Goal: Task Accomplishment & Management: Use online tool/utility

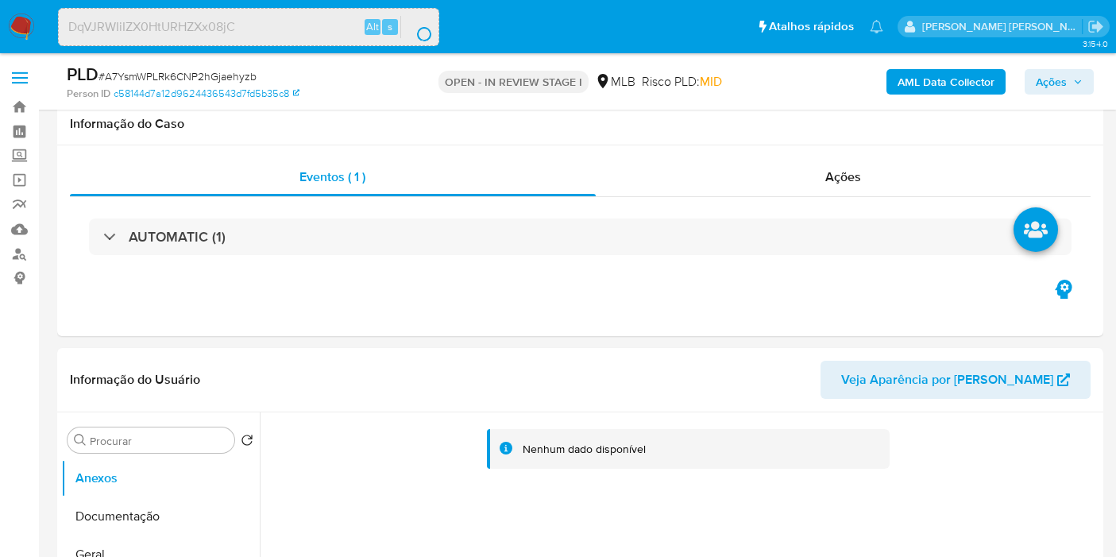
scroll to position [1680, 0]
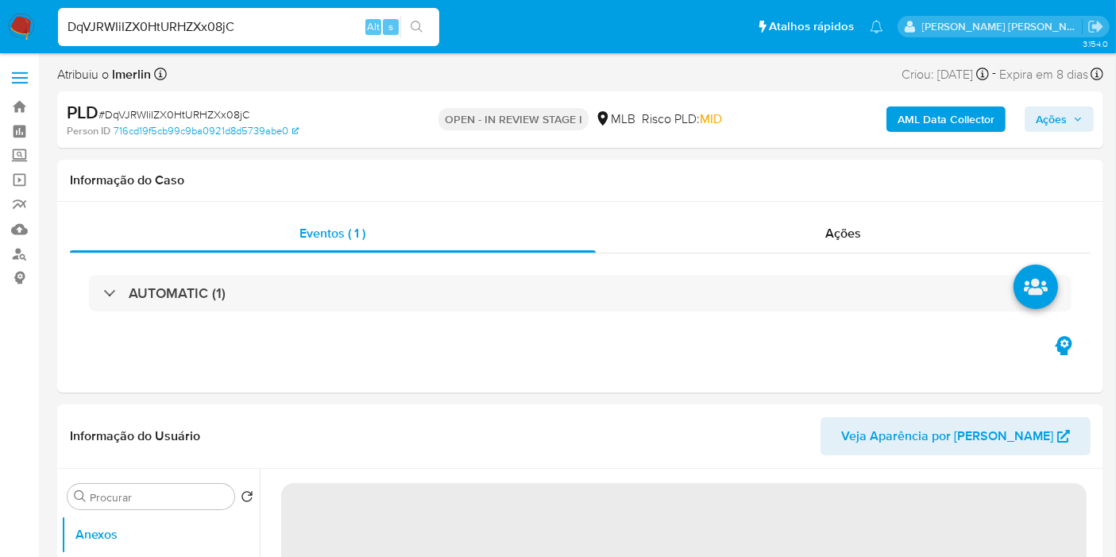
select select "10"
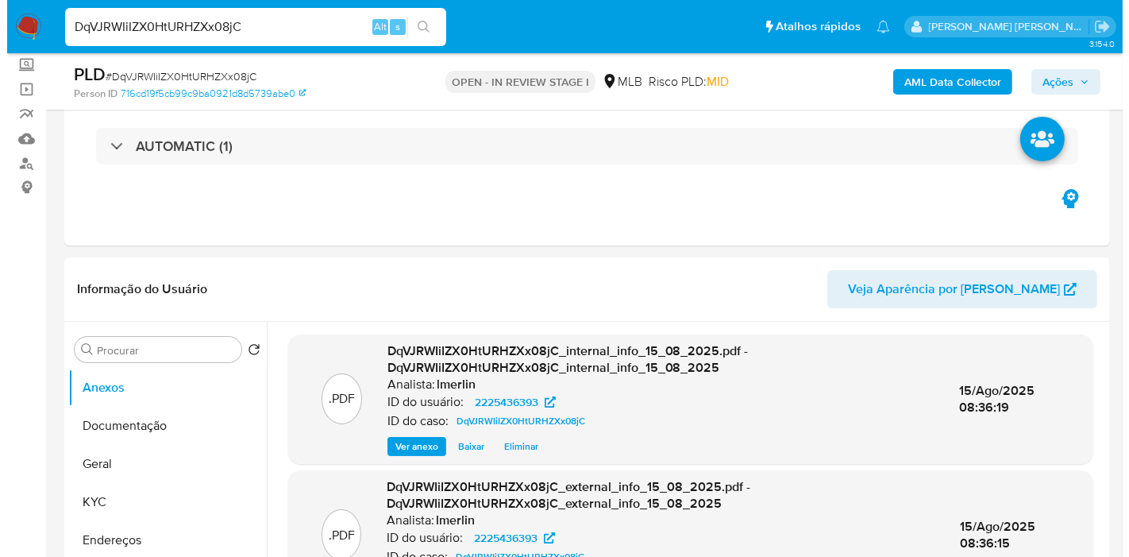
scroll to position [88, 0]
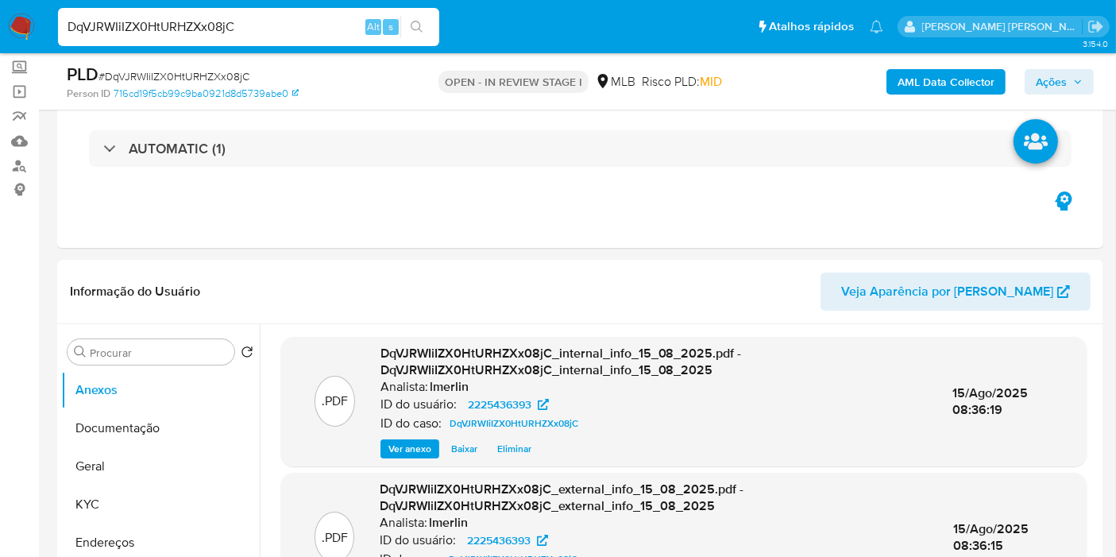
click at [940, 77] on b "AML Data Collector" at bounding box center [945, 81] width 97 height 25
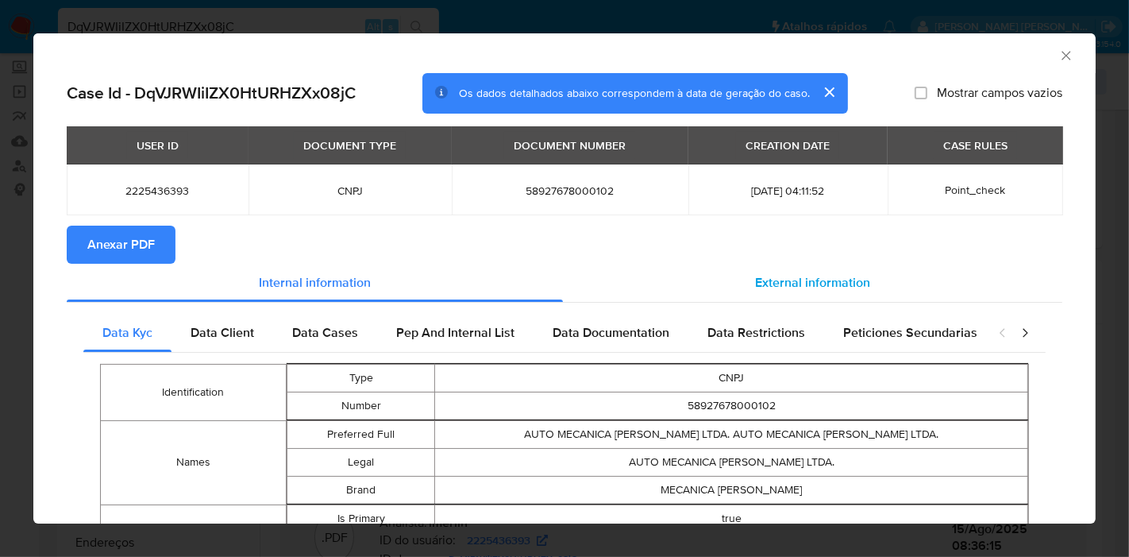
click at [778, 280] on span "External information" at bounding box center [812, 282] width 115 height 18
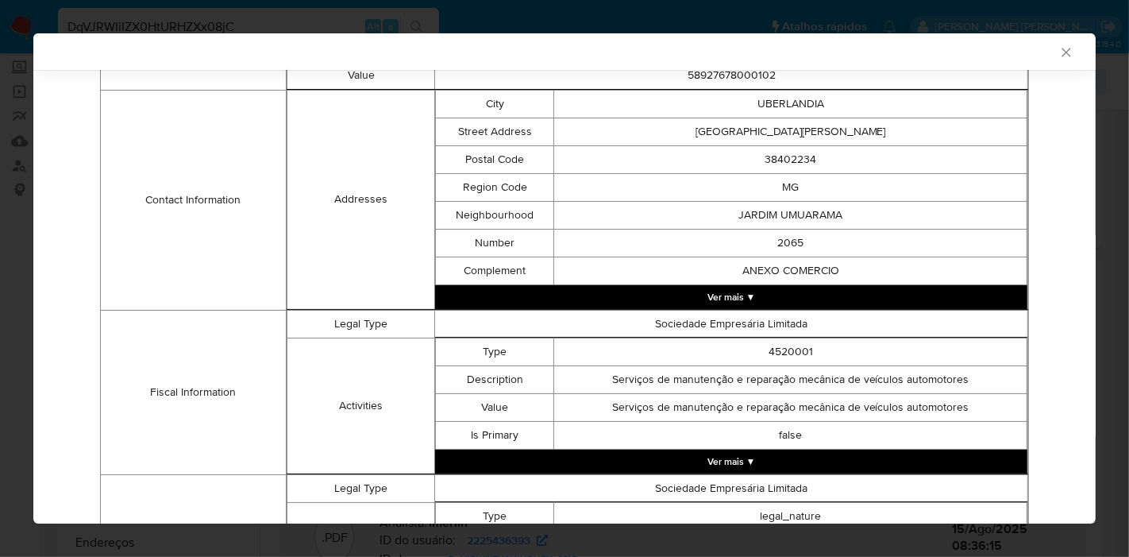
scroll to position [644, 0]
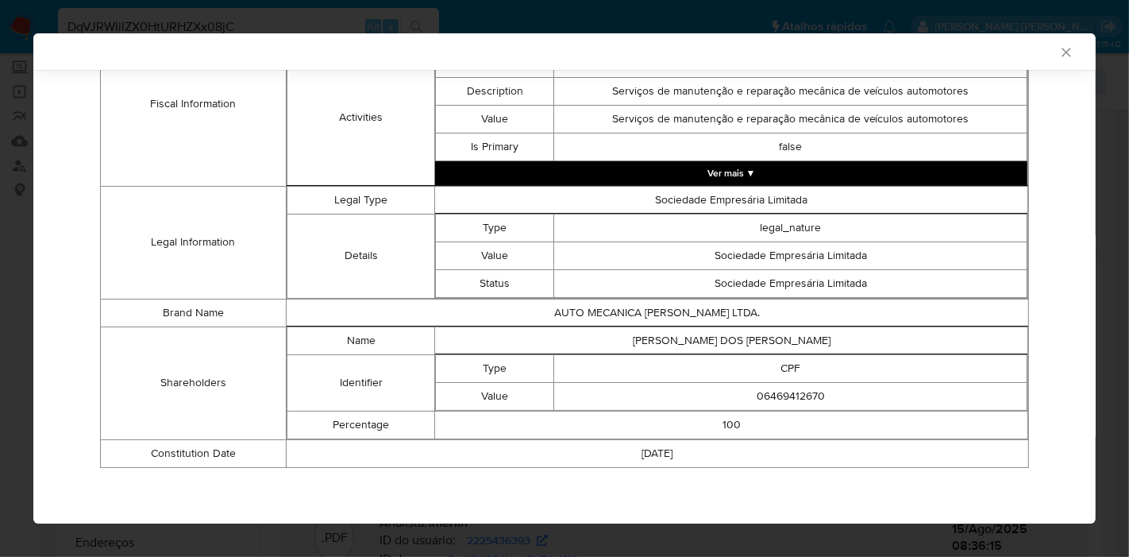
click at [780, 347] on td "[PERSON_NAME] DOS [PERSON_NAME]" at bounding box center [731, 340] width 593 height 28
copy td "[PERSON_NAME] DOS [PERSON_NAME]"
click at [776, 397] on td "06469412670" at bounding box center [790, 396] width 473 height 28
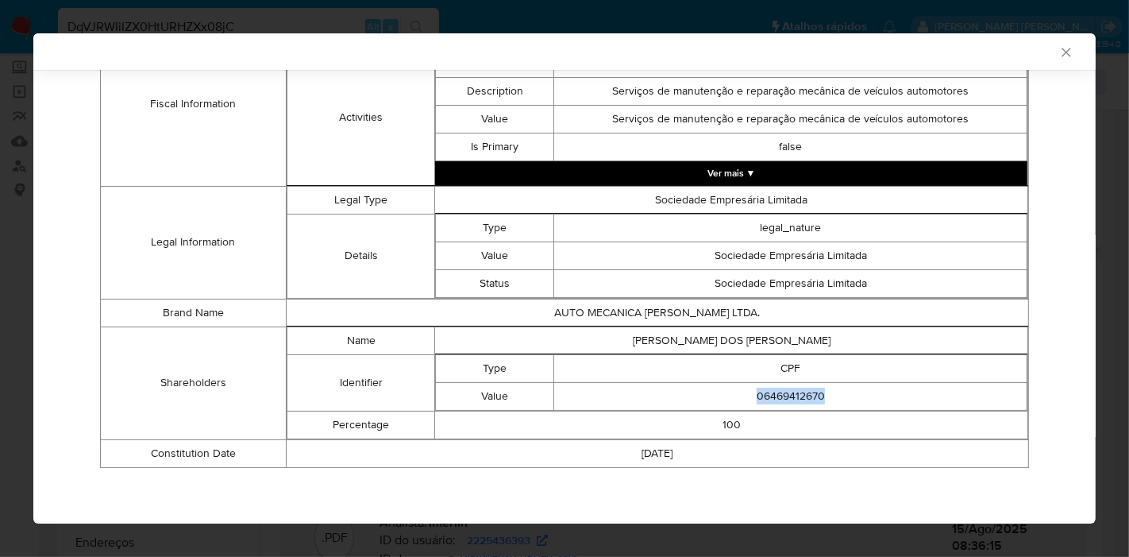
click at [776, 397] on td "06469412670" at bounding box center [790, 396] width 473 height 28
copy td "06469412670"
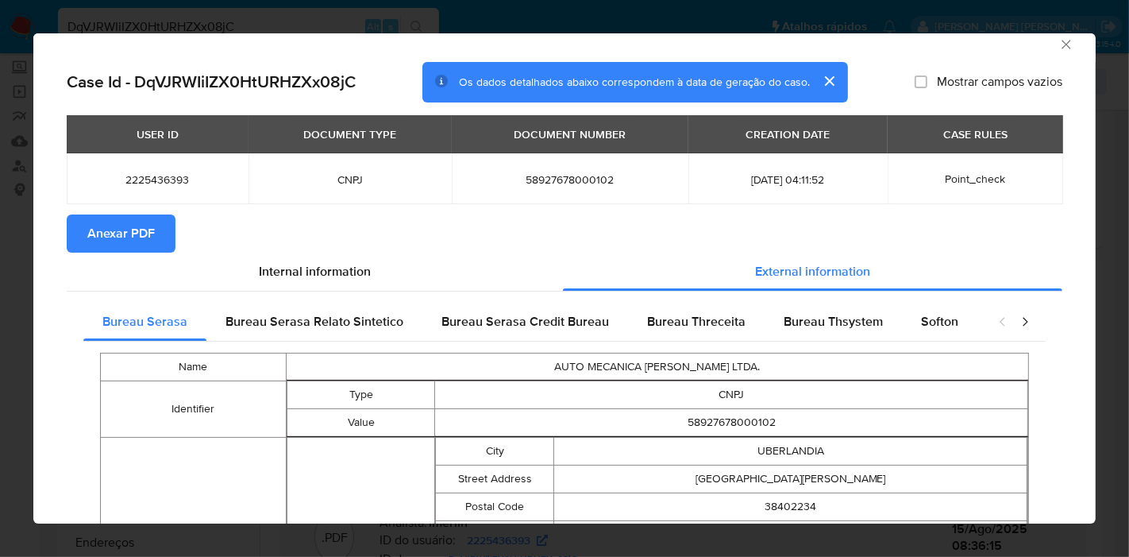
scroll to position [0, 0]
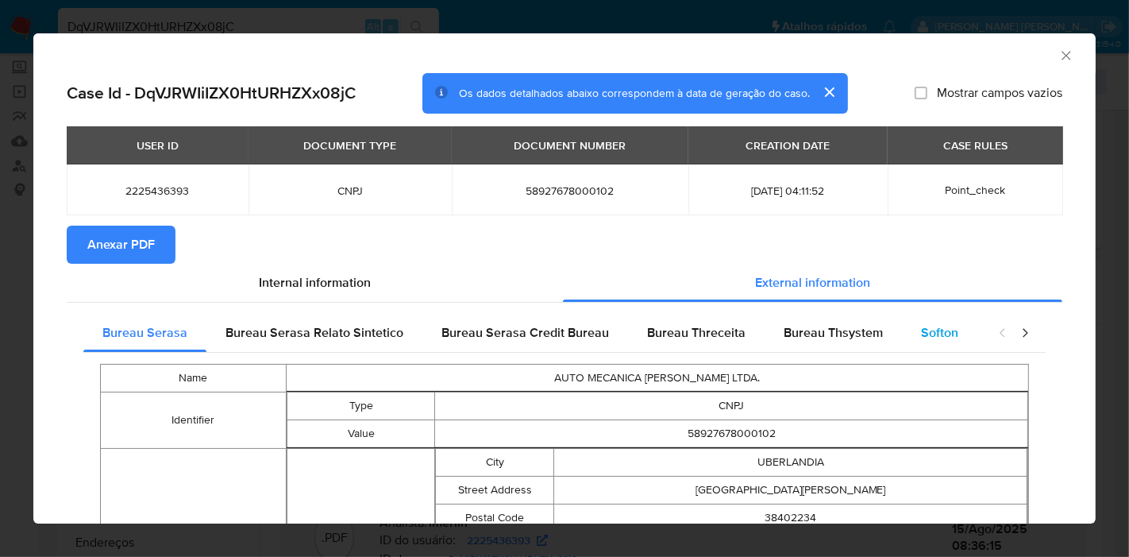
click at [923, 325] on span "Softon" at bounding box center [939, 332] width 37 height 18
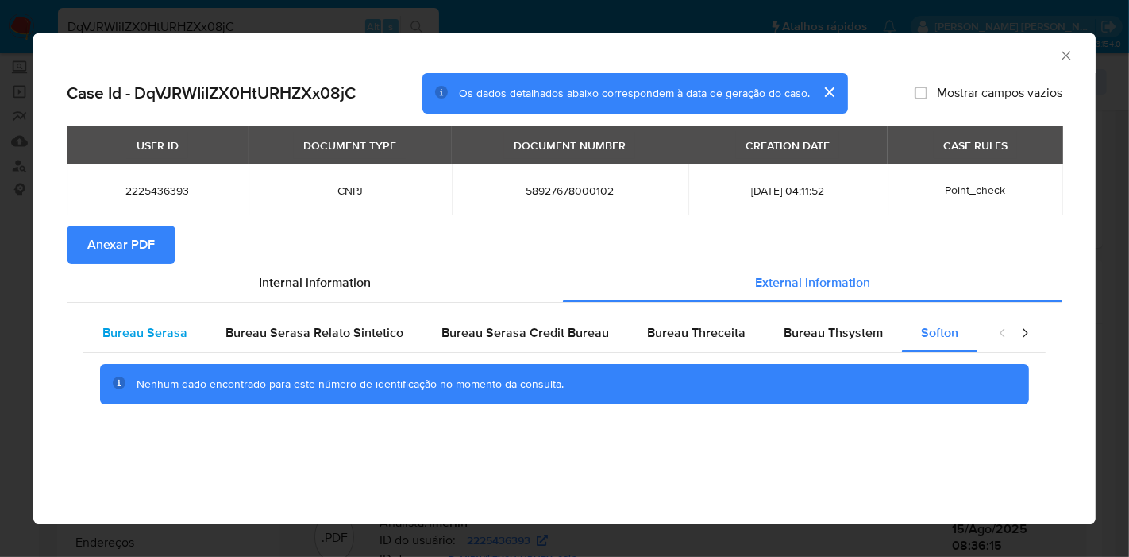
click at [195, 341] on div "Bureau Serasa" at bounding box center [144, 333] width 123 height 38
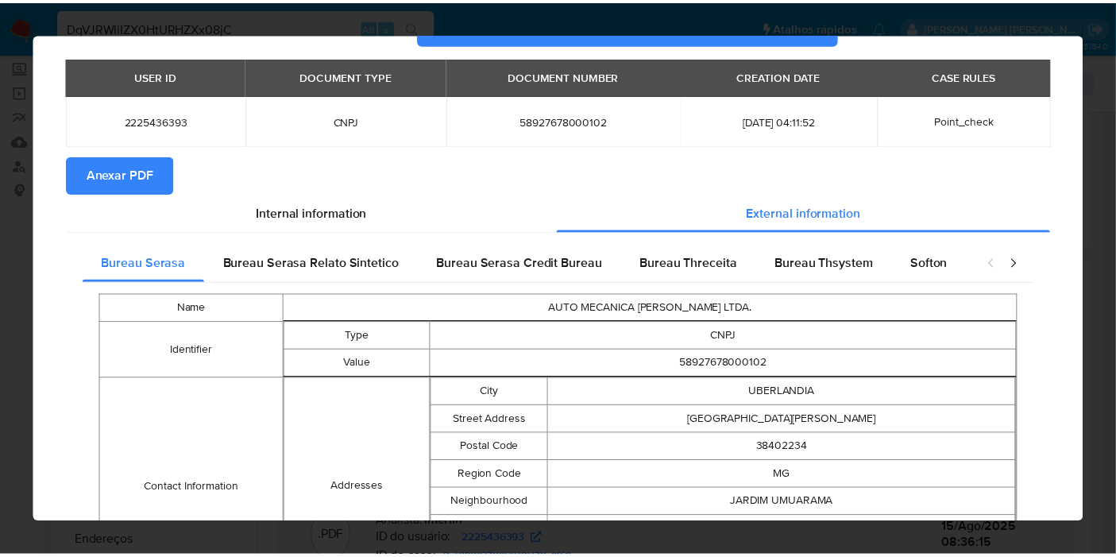
scroll to position [644, 0]
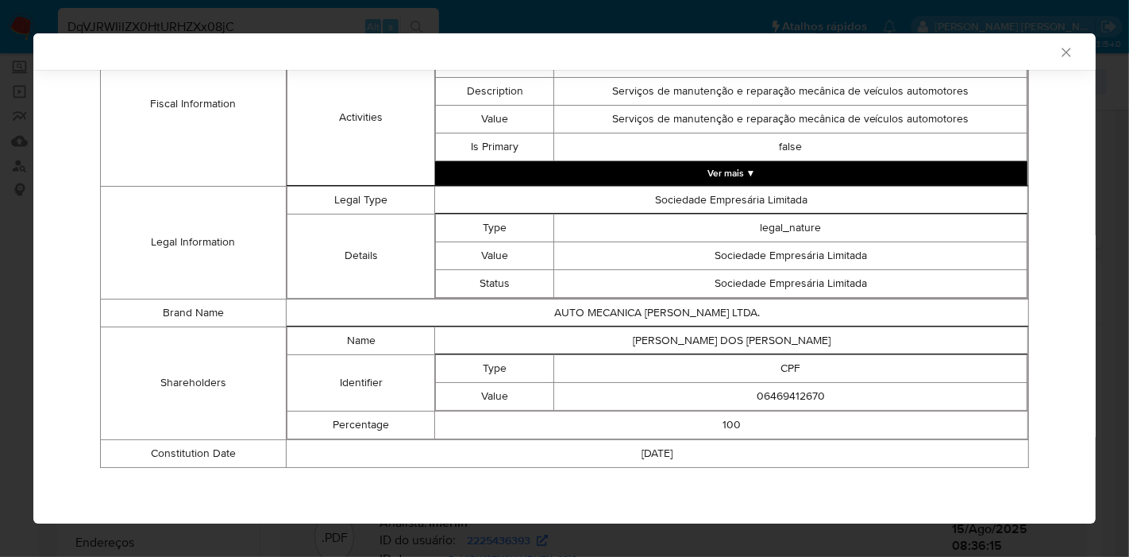
click at [712, 332] on td "[PERSON_NAME] DOS [PERSON_NAME]" at bounding box center [731, 340] width 593 height 28
copy td "[PERSON_NAME] DOS [PERSON_NAME]"
click at [1059, 51] on icon "Fechar a janela" at bounding box center [1067, 52] width 16 height 16
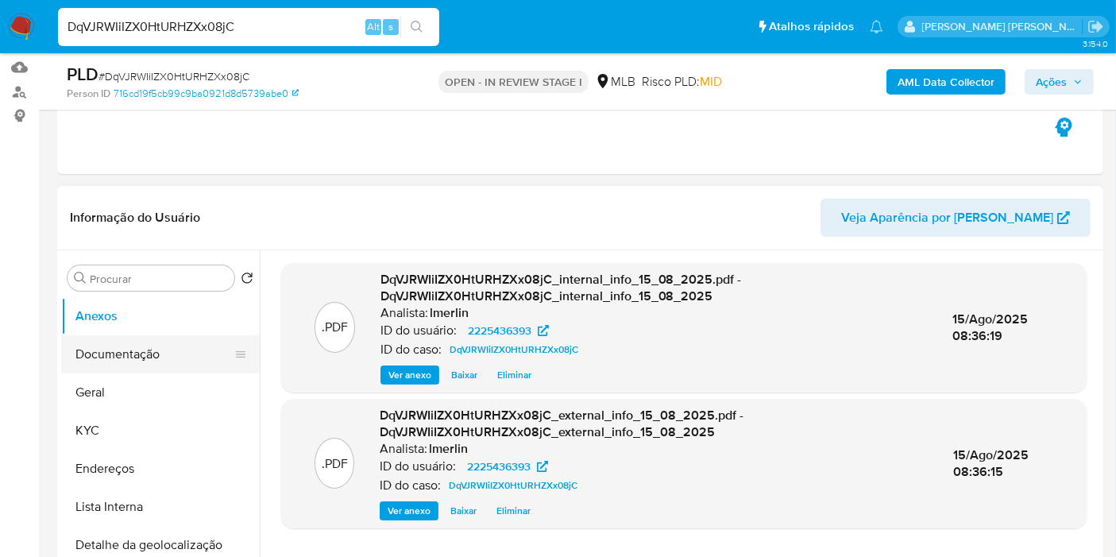
scroll to position [264, 0]
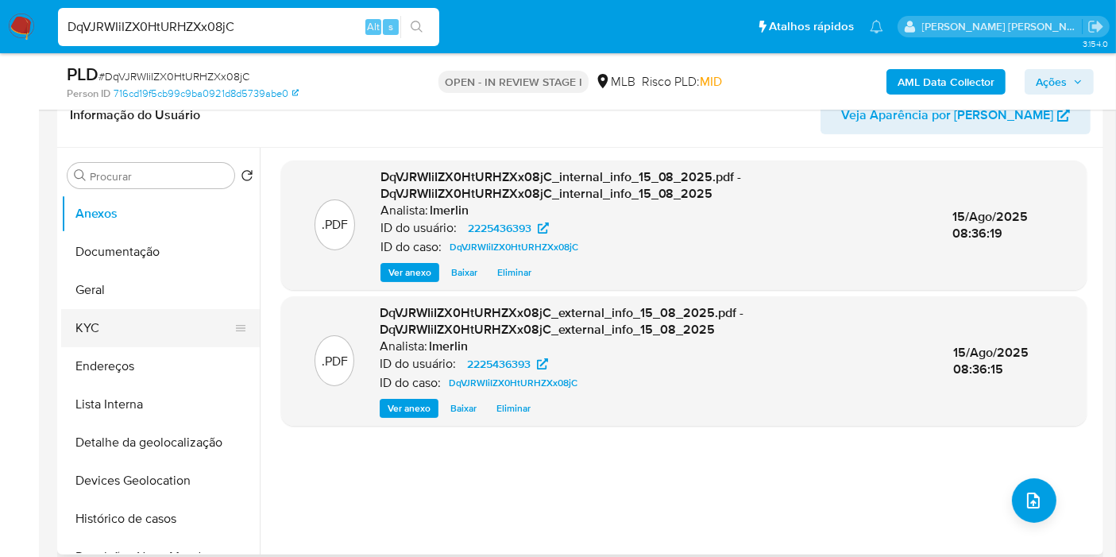
click at [164, 327] on button "KYC" at bounding box center [154, 328] width 186 height 38
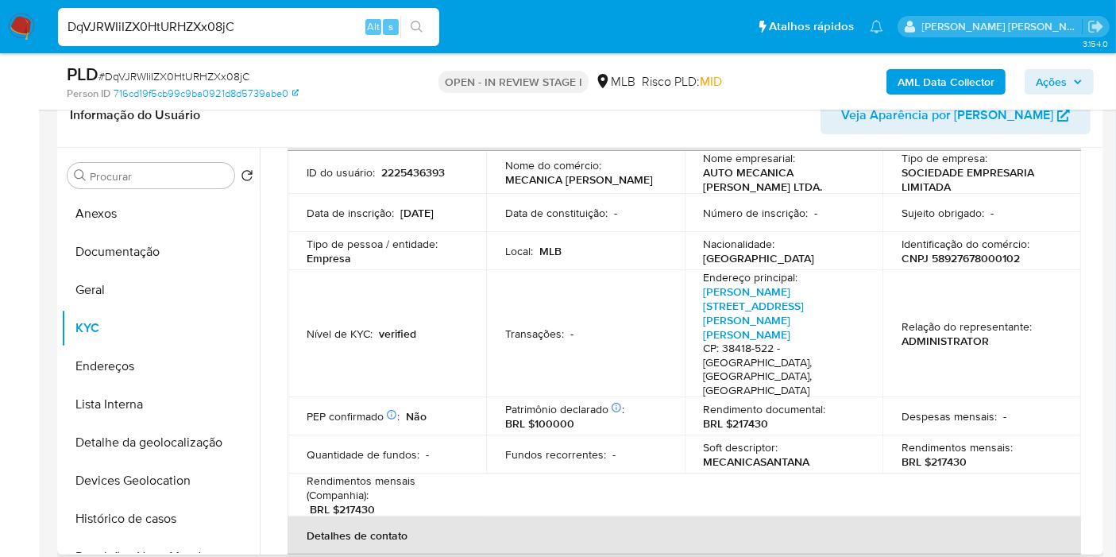
scroll to position [0, 0]
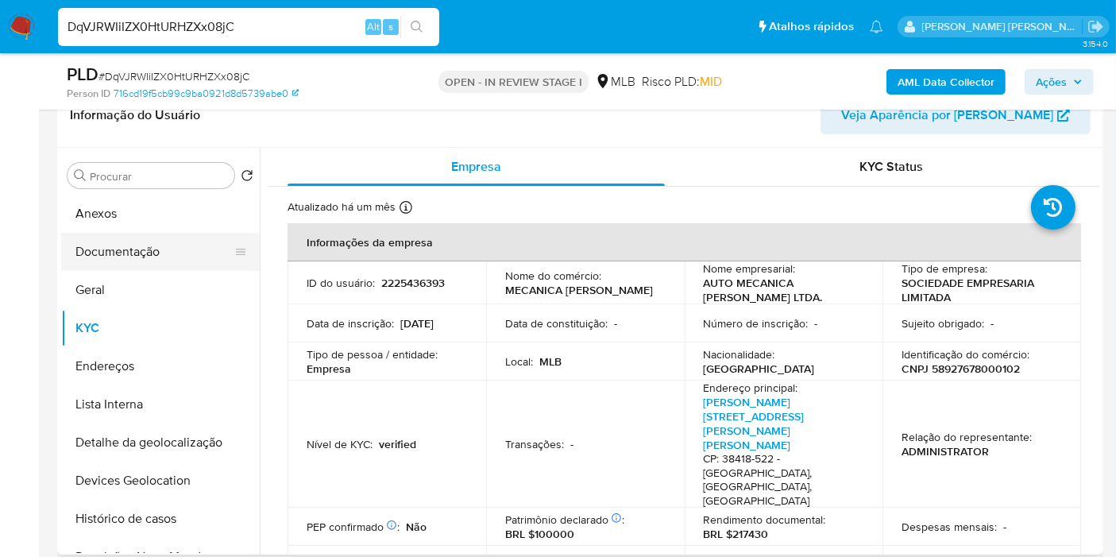
click at [152, 250] on button "Documentação" at bounding box center [154, 252] width 186 height 38
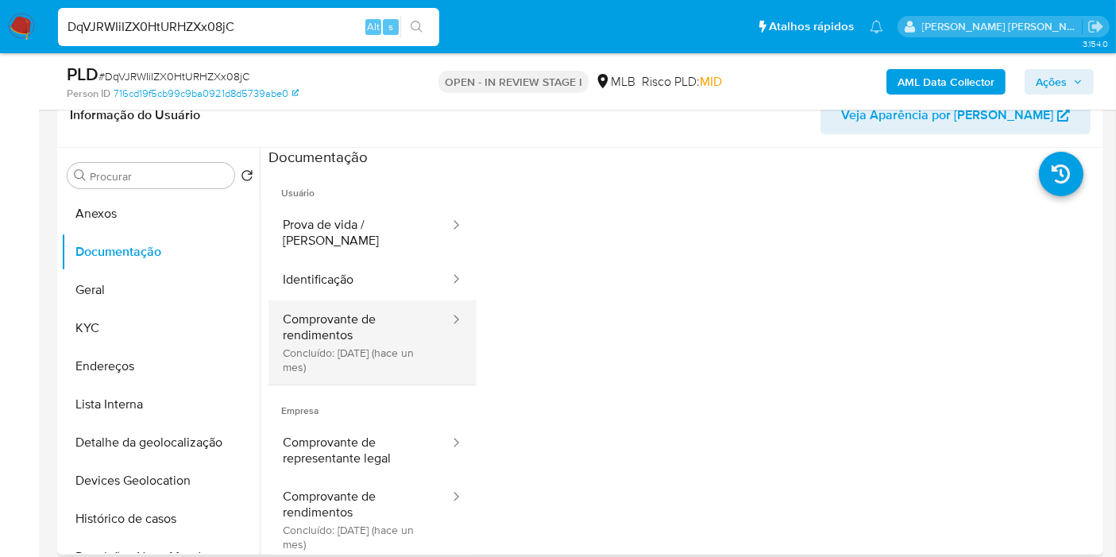
click at [349, 300] on button "Comprovante de rendimentos Concluído: [DATE] (hace un mes)" at bounding box center [359, 342] width 183 height 84
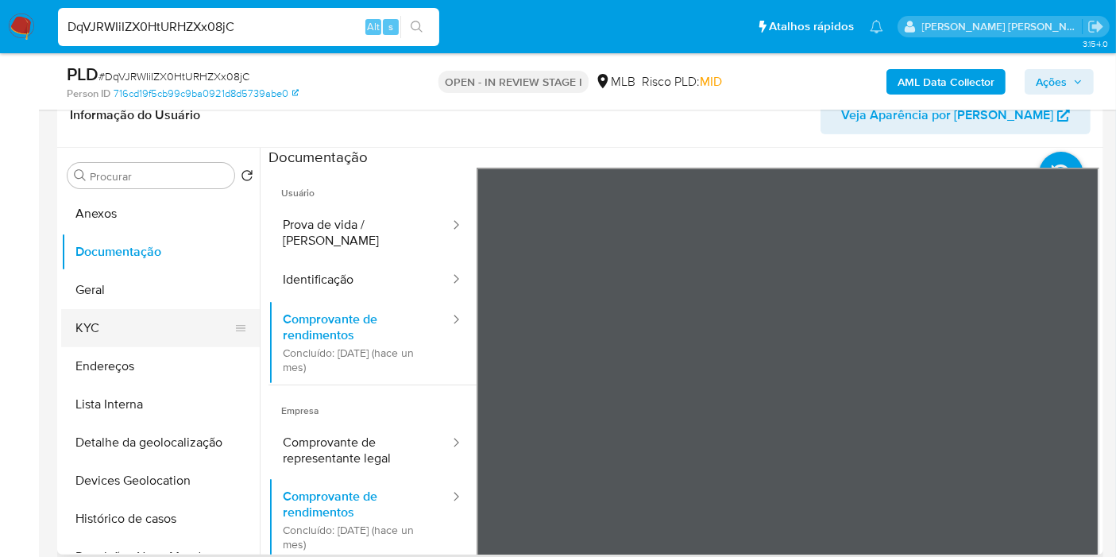
click at [125, 334] on button "KYC" at bounding box center [154, 328] width 186 height 38
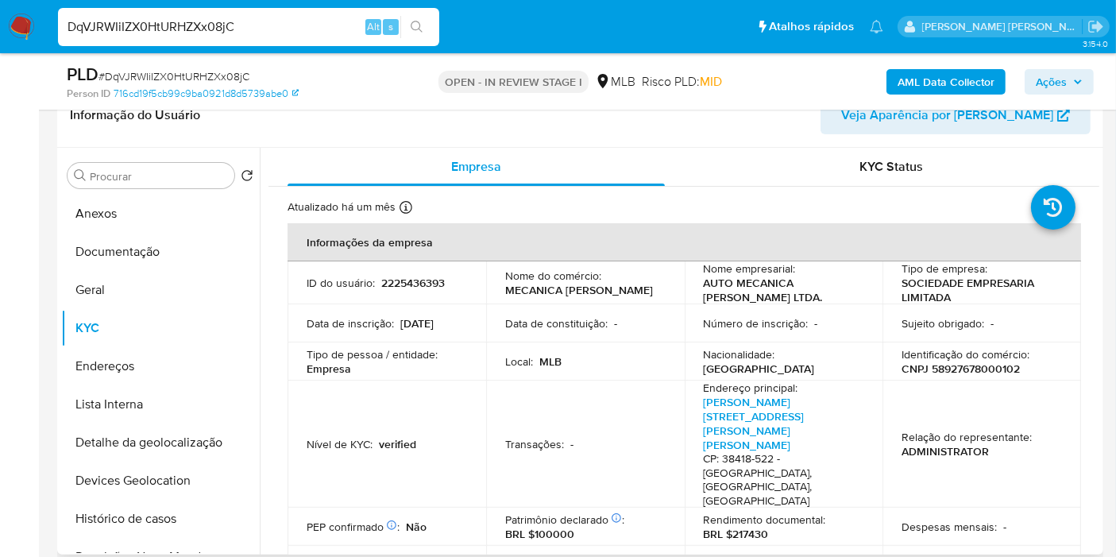
copy p "217430"
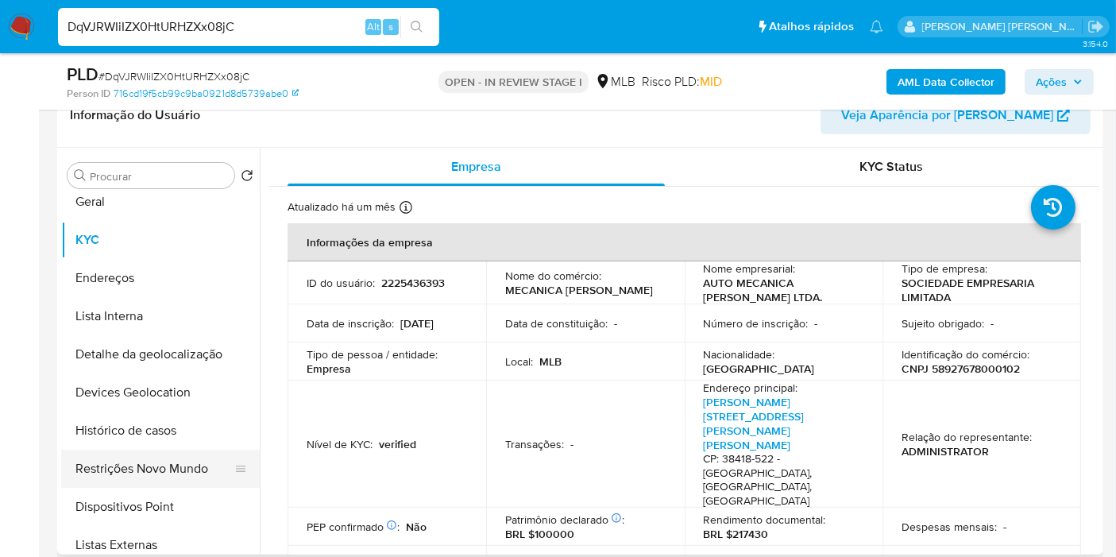
click at [169, 457] on button "Restrições Novo Mundo" at bounding box center [154, 469] width 186 height 38
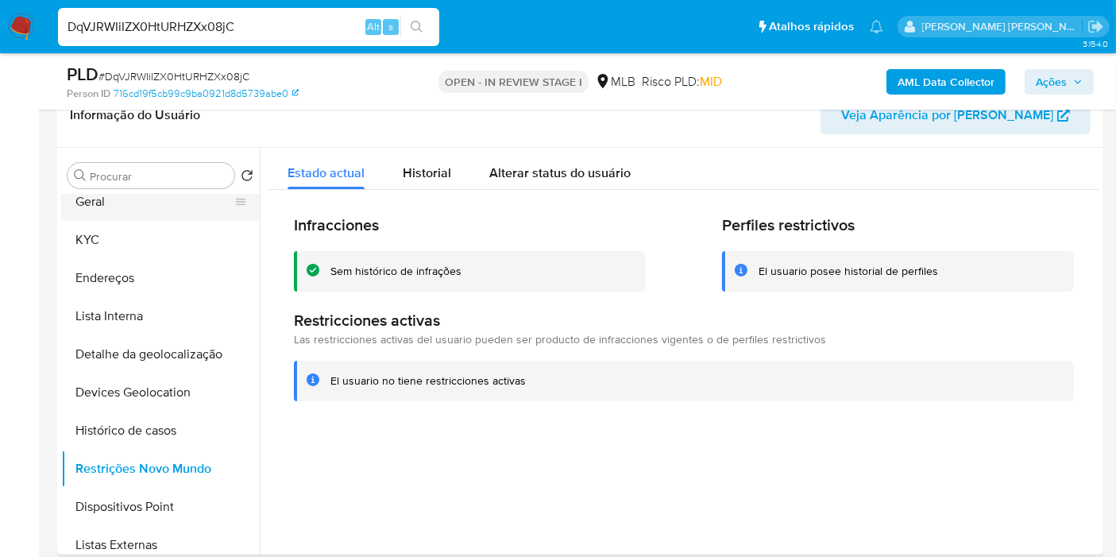
click at [161, 207] on button "Geral" at bounding box center [154, 202] width 186 height 38
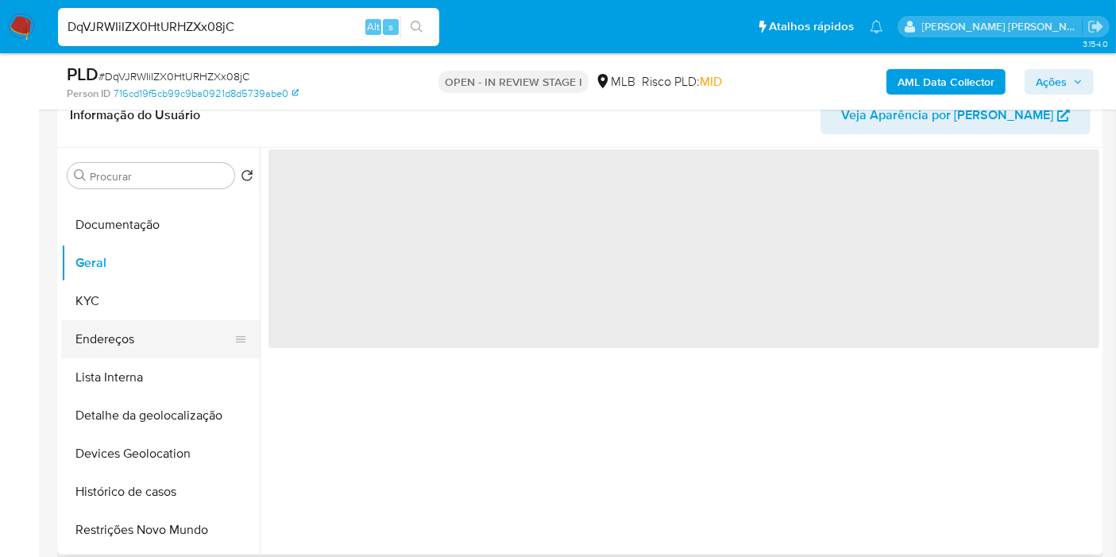
scroll to position [0, 0]
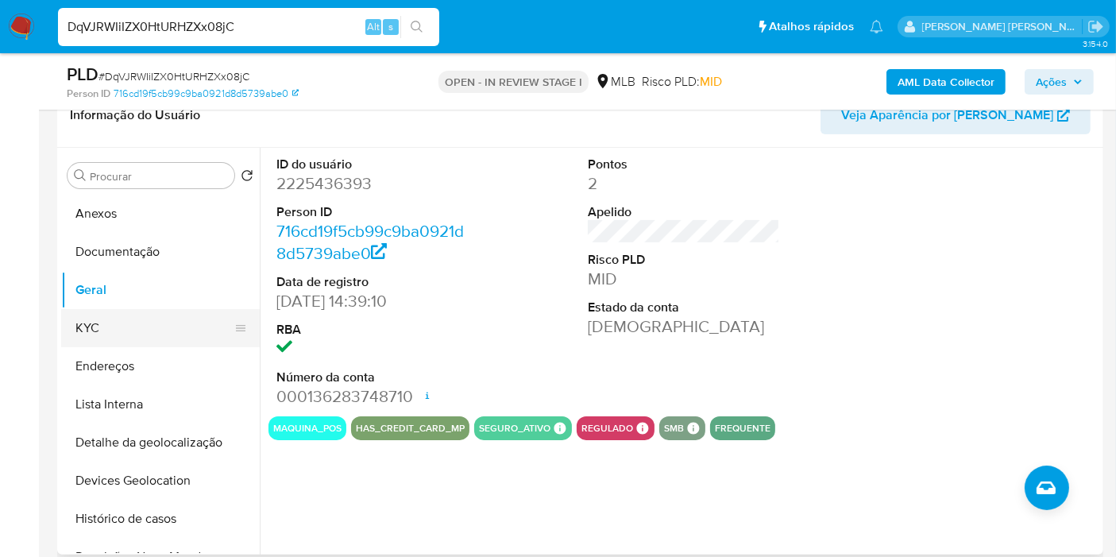
click at [141, 319] on button "KYC" at bounding box center [154, 328] width 186 height 38
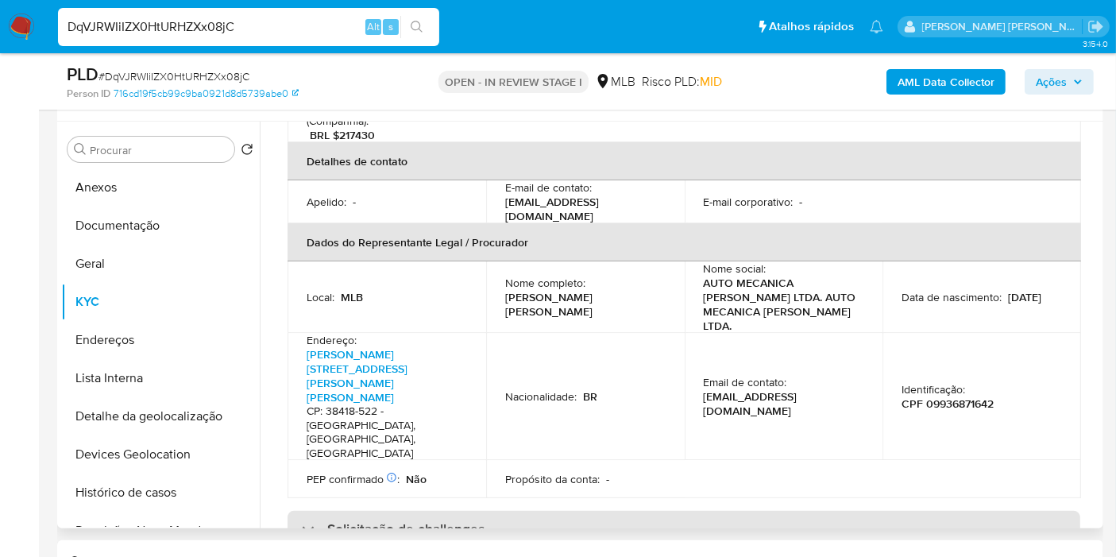
scroll to position [485, 0]
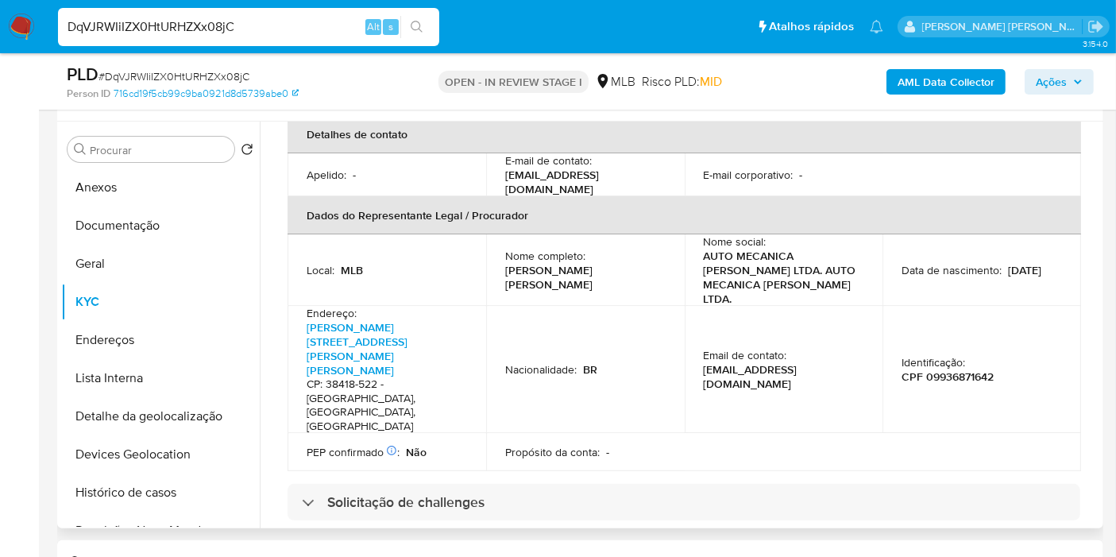
click at [566, 530] on div "Administradores" at bounding box center [683, 548] width 793 height 37
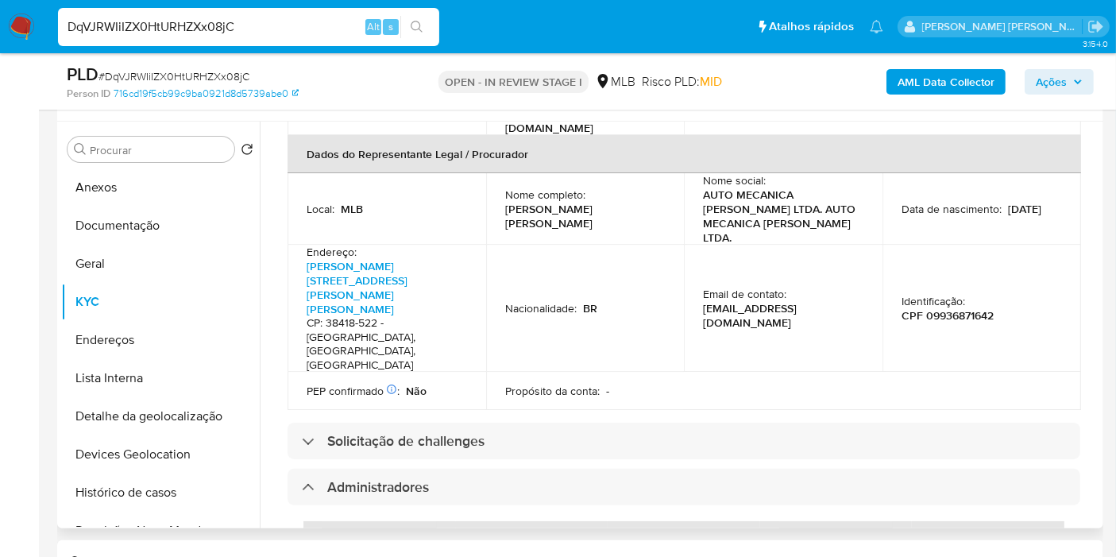
scroll to position [573, 0]
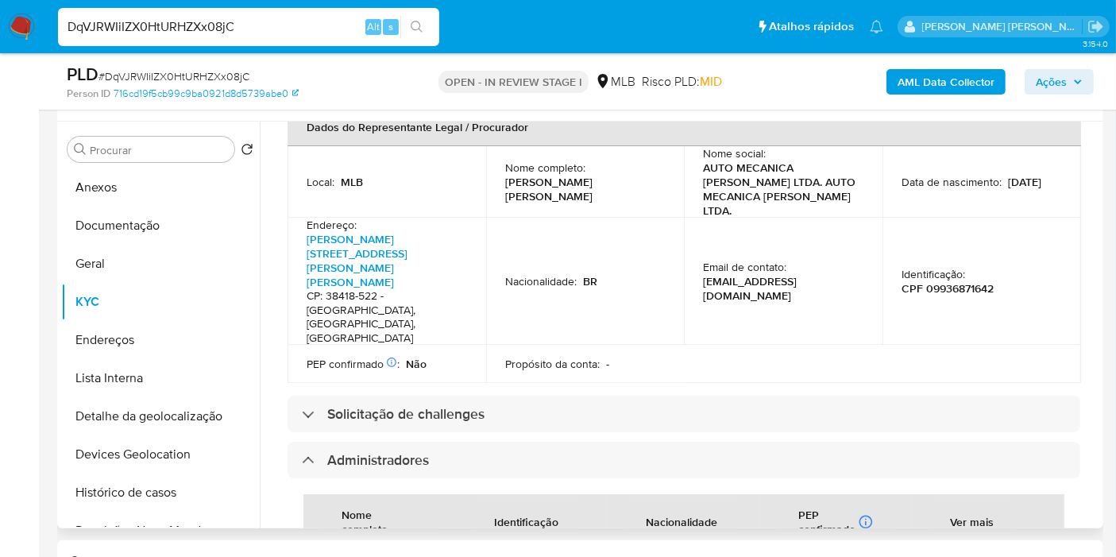
click at [605, 442] on div "Administradores" at bounding box center [683, 460] width 793 height 37
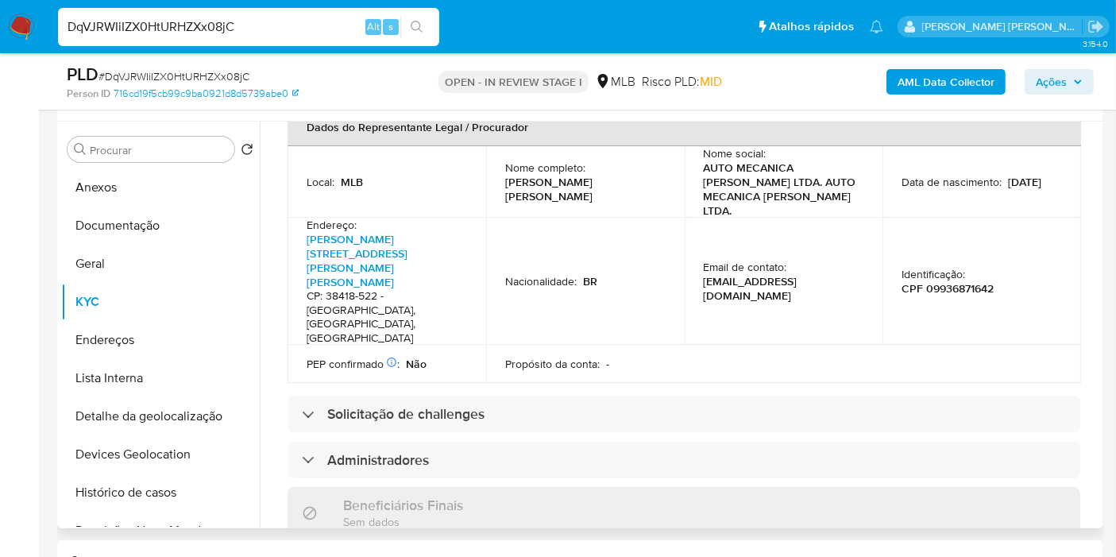
click at [605, 334] on div "Informações da empresa ID do usuário : 2225436393 Nome do comércio : MECANICA […" at bounding box center [683, 331] width 793 height 1414
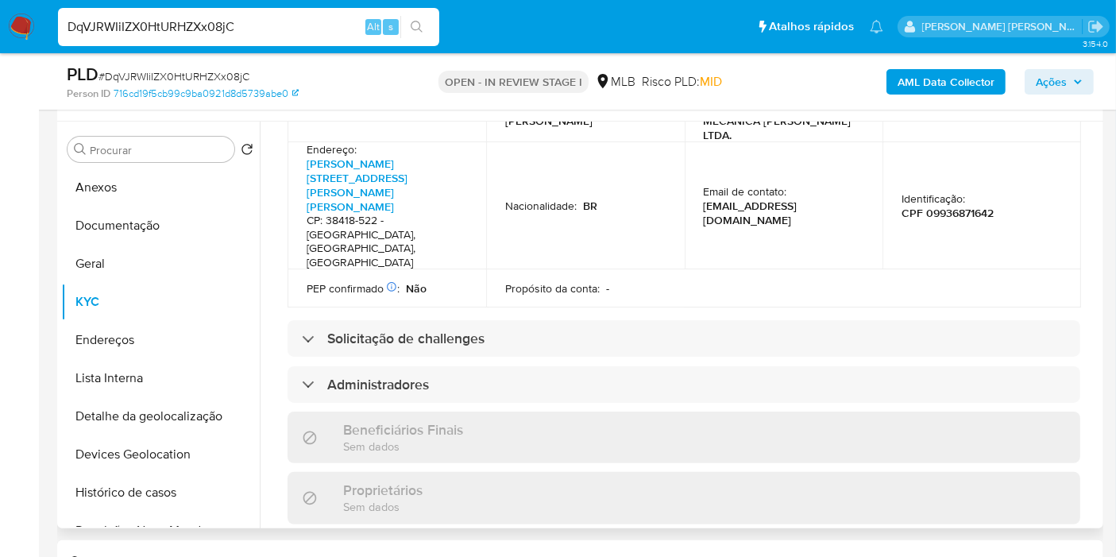
scroll to position [750, 0]
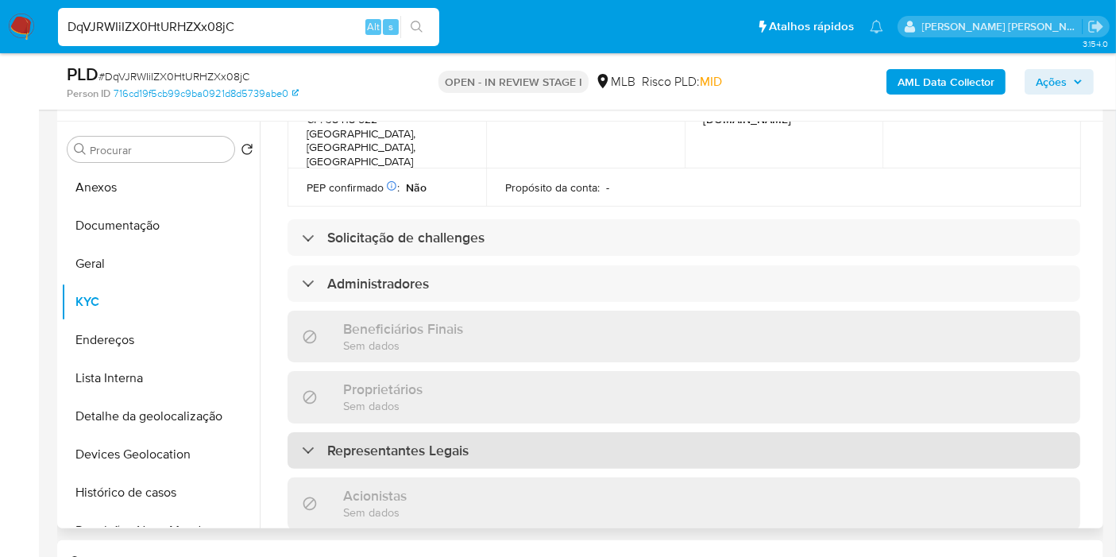
click at [564, 432] on div "Representantes Legais" at bounding box center [683, 450] width 793 height 37
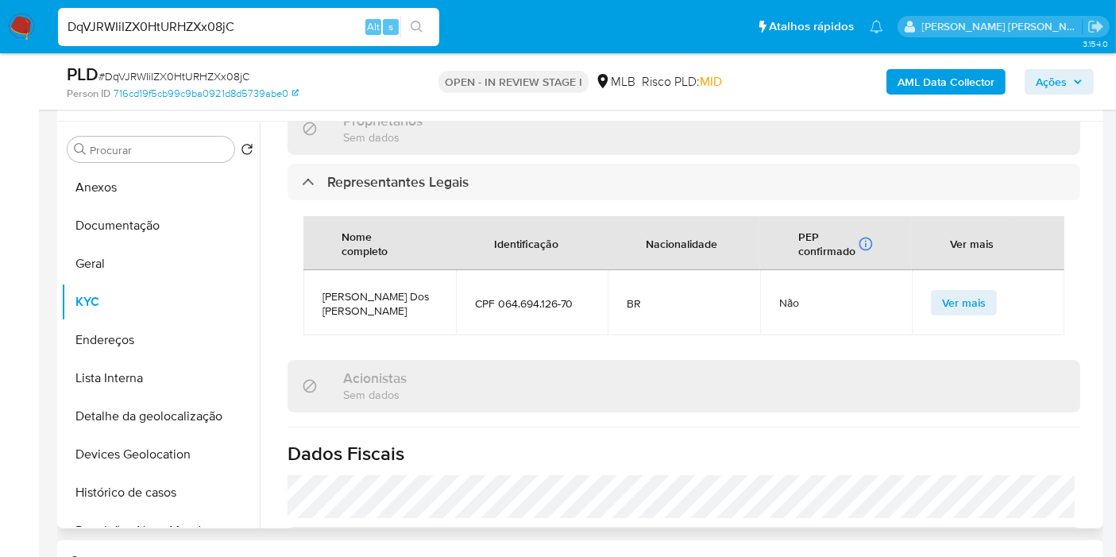
scroll to position [1144, 0]
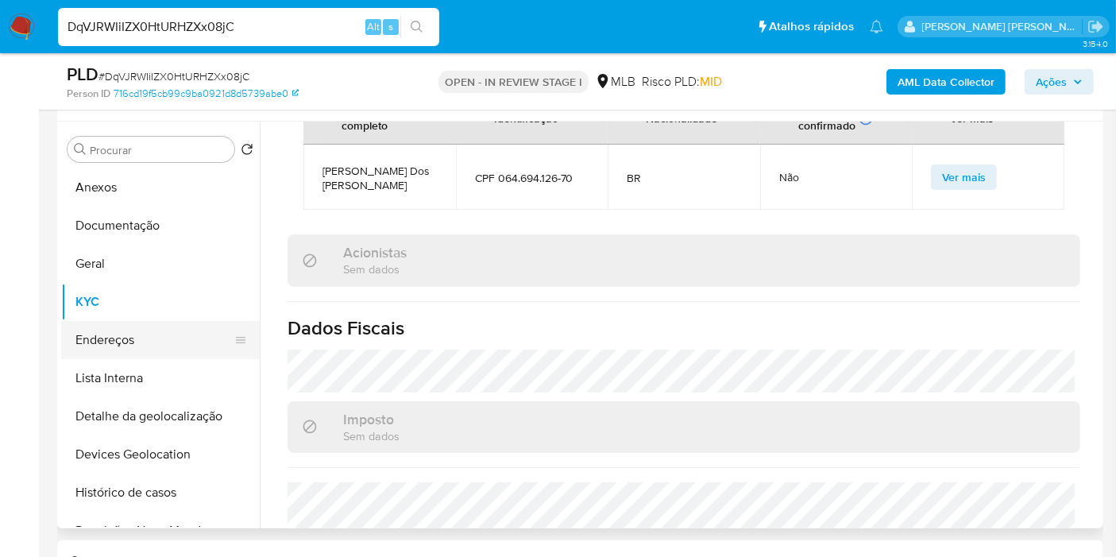
click at [122, 338] on button "Endereços" at bounding box center [154, 340] width 186 height 38
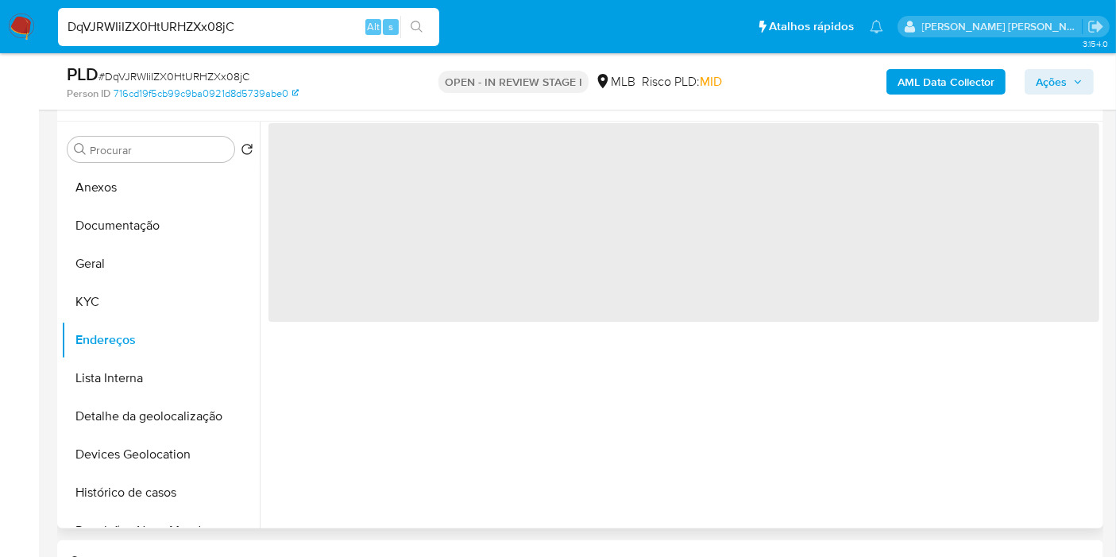
scroll to position [0, 0]
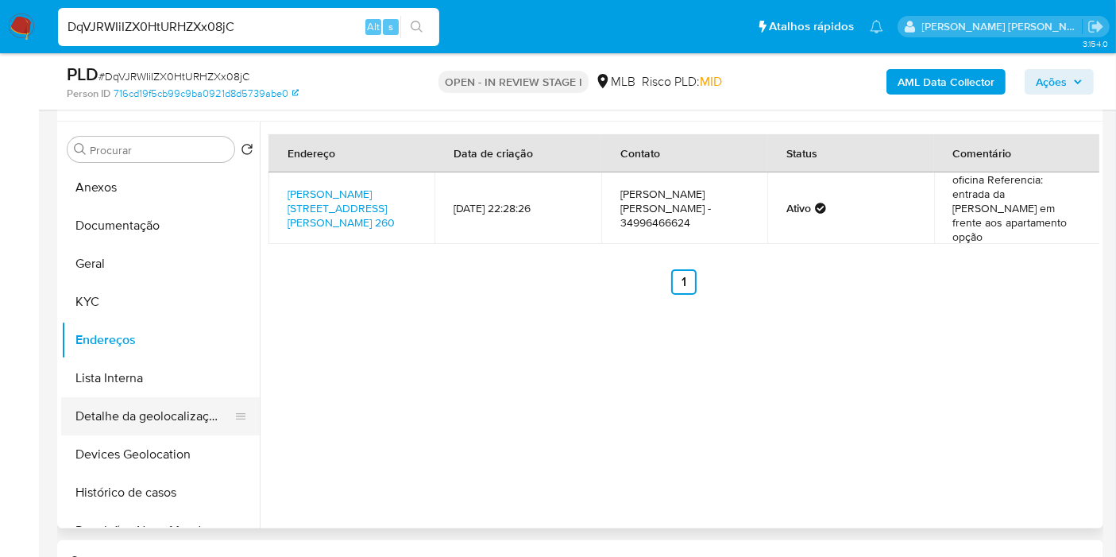
click at [139, 412] on button "Detalhe da geolocalização" at bounding box center [154, 416] width 186 height 38
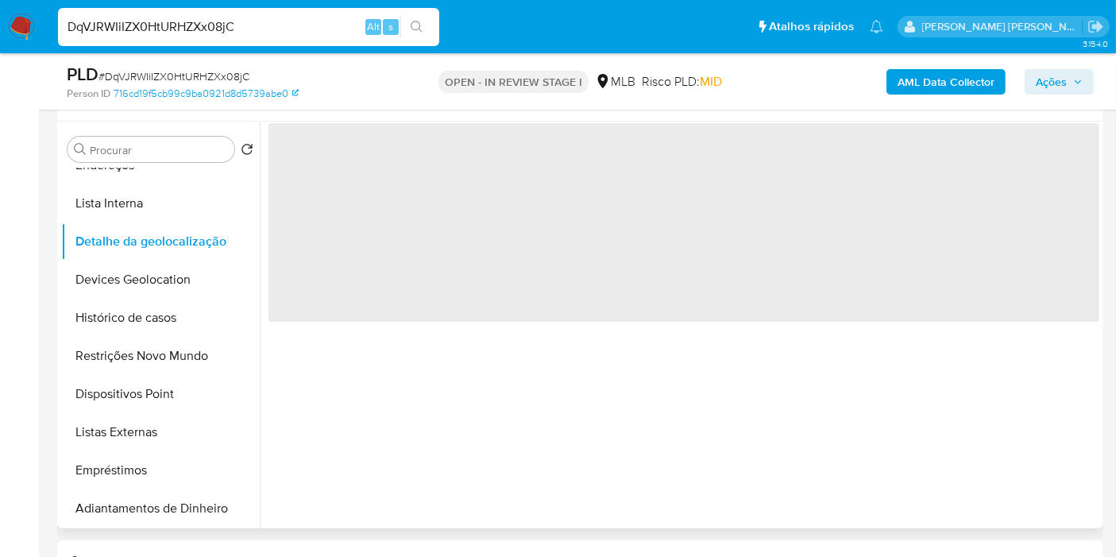
scroll to position [176, 0]
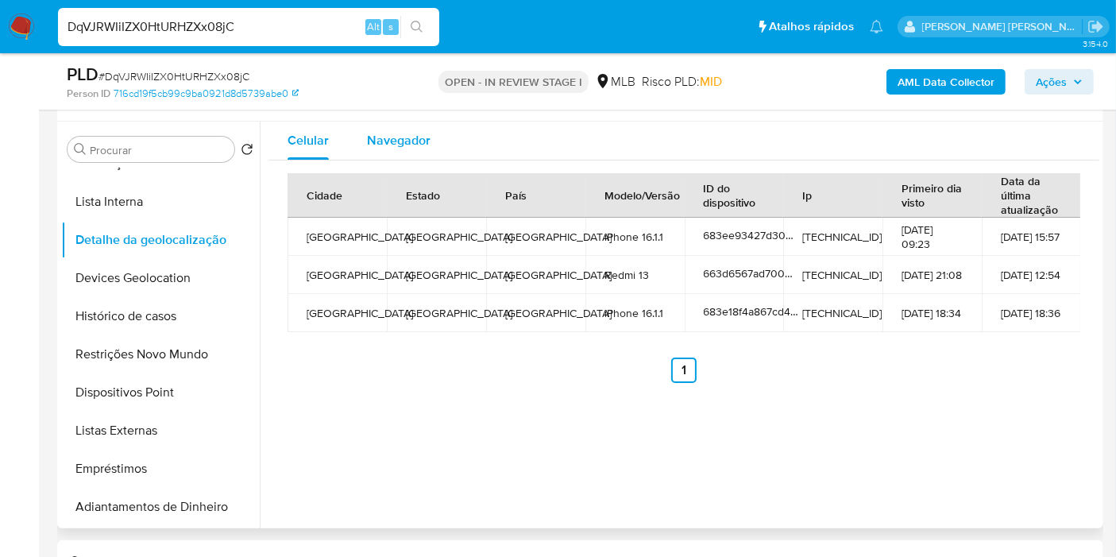
click at [411, 141] on span "Navegador" at bounding box center [399, 140] width 64 height 18
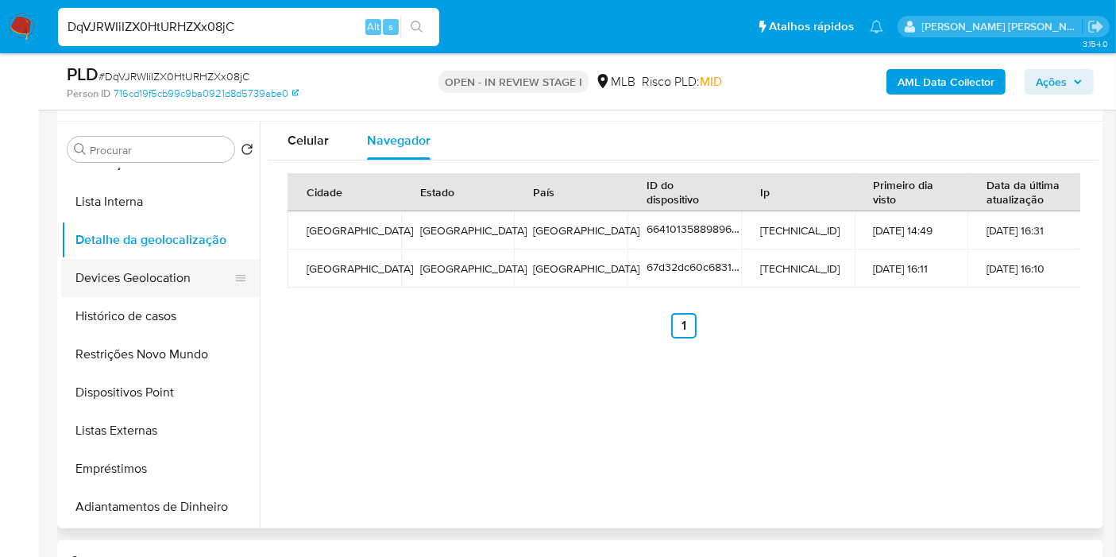
drag, startPoint x: 152, startPoint y: 266, endPoint x: 187, endPoint y: 278, distance: 36.9
click at [152, 266] on button "Devices Geolocation" at bounding box center [154, 278] width 186 height 38
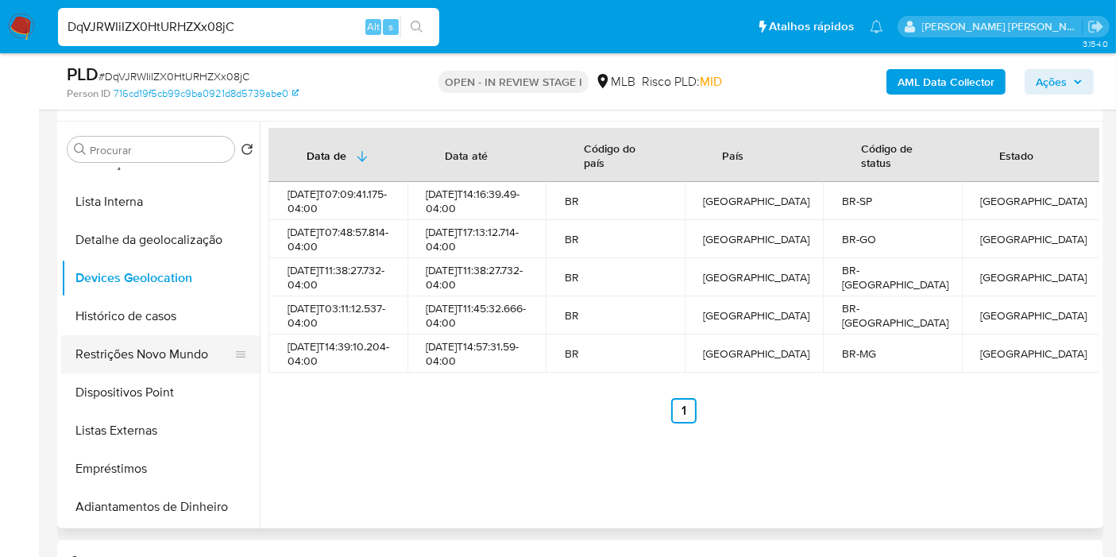
click at [141, 353] on button "Restrições Novo Mundo" at bounding box center [154, 354] width 186 height 38
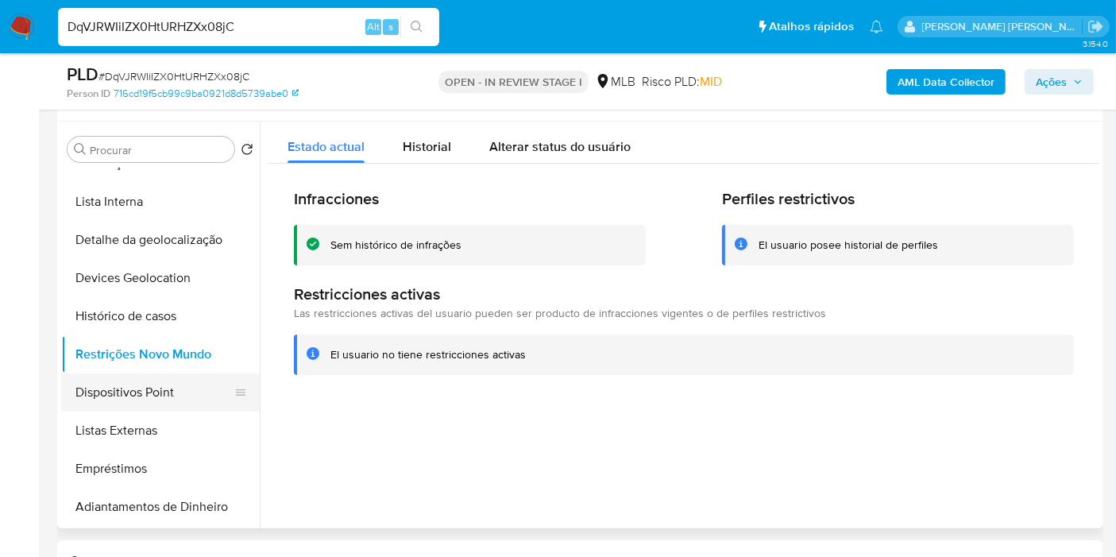
click at [133, 375] on button "Dispositivos Point" at bounding box center [154, 392] width 186 height 38
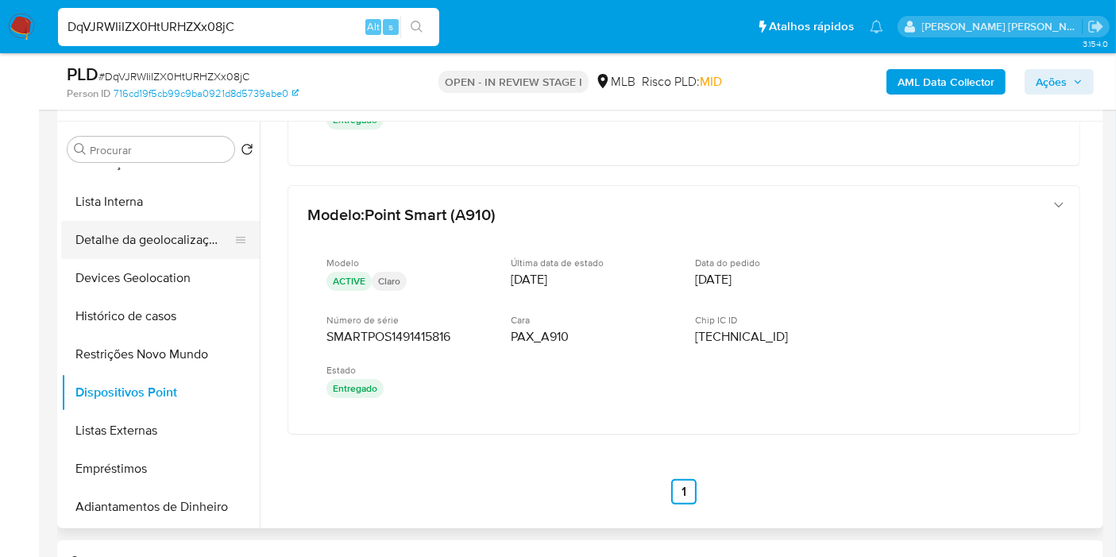
scroll to position [0, 0]
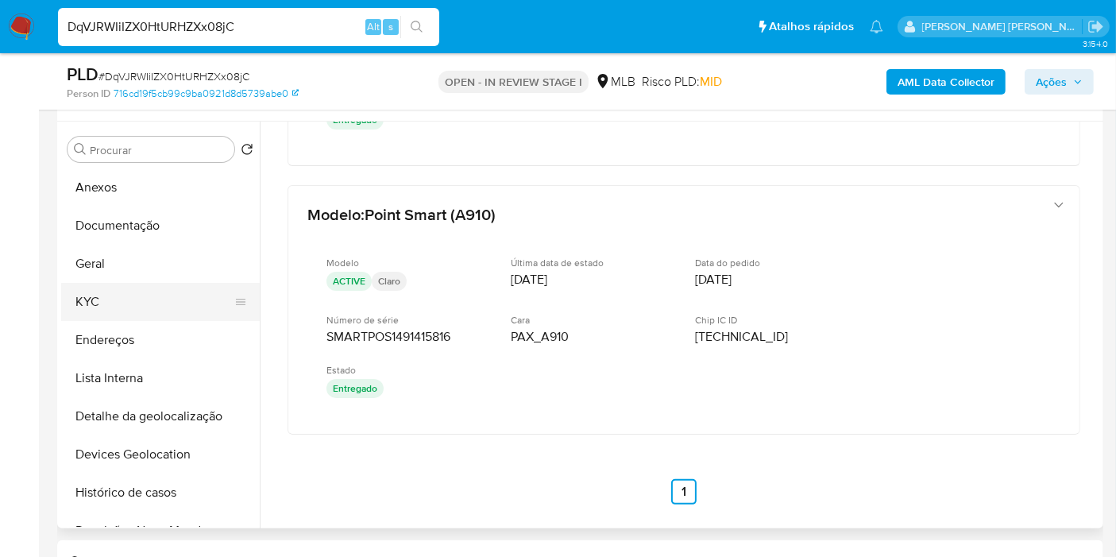
click at [115, 306] on button "KYC" at bounding box center [154, 302] width 186 height 38
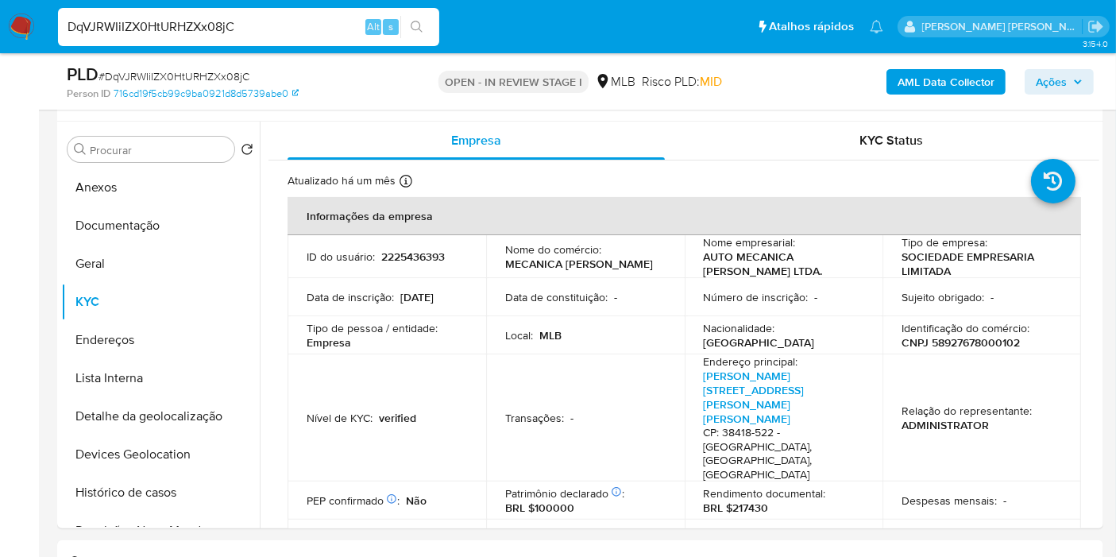
click at [965, 347] on p "CNPJ 58927678000102" at bounding box center [960, 342] width 118 height 14
copy p "58927678000102"
click at [139, 334] on button "Endereços" at bounding box center [154, 340] width 186 height 38
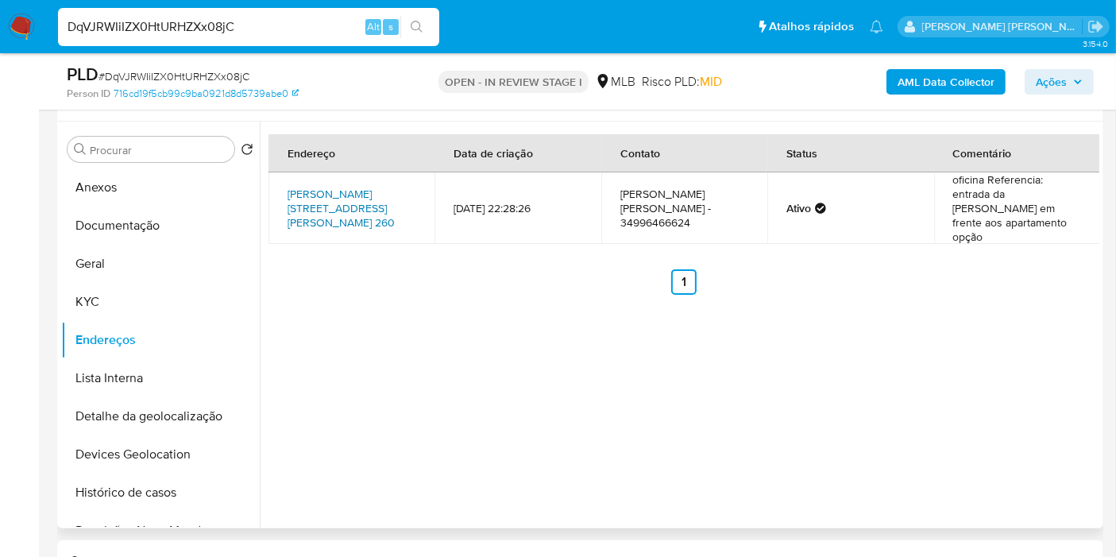
click at [359, 198] on link "[PERSON_NAME][STREET_ADDRESS][PERSON_NAME] 260" at bounding box center [340, 208] width 107 height 44
click at [164, 295] on button "KYC" at bounding box center [154, 302] width 186 height 38
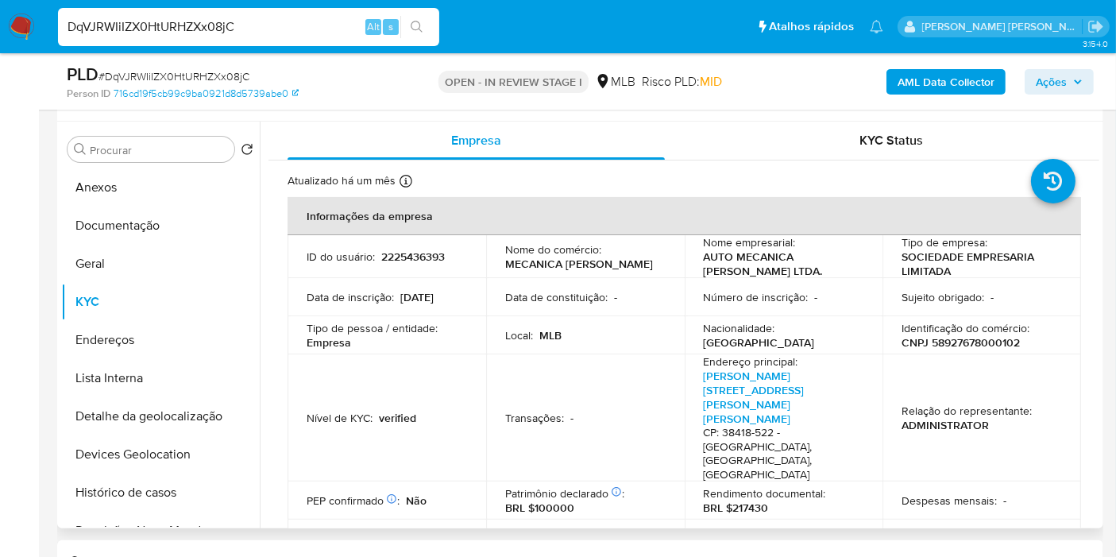
click at [952, 340] on p "CNPJ 58927678000102" at bounding box center [960, 342] width 118 height 14
copy p "58927678000102"
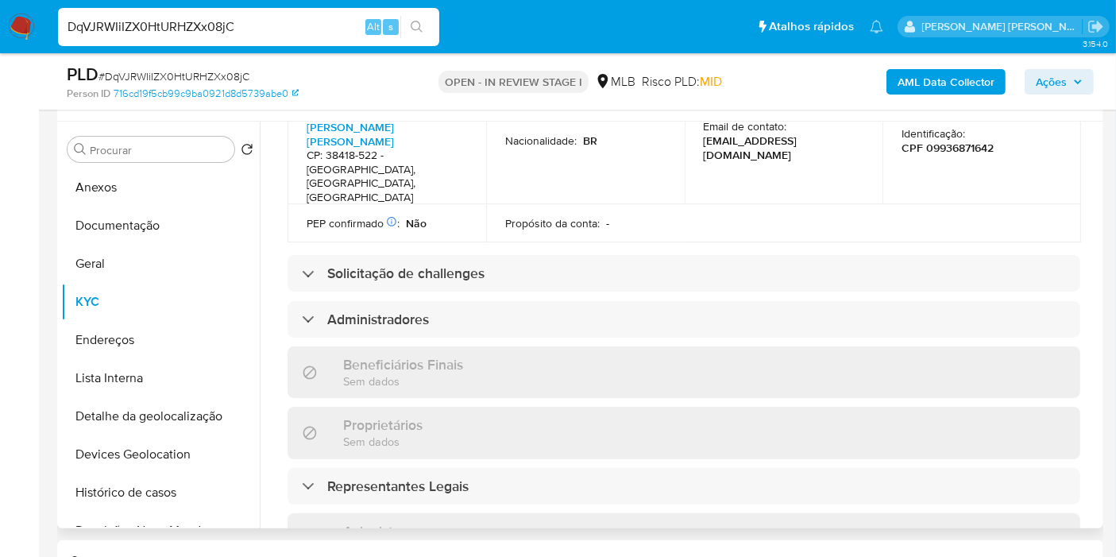
scroll to position [794, 0]
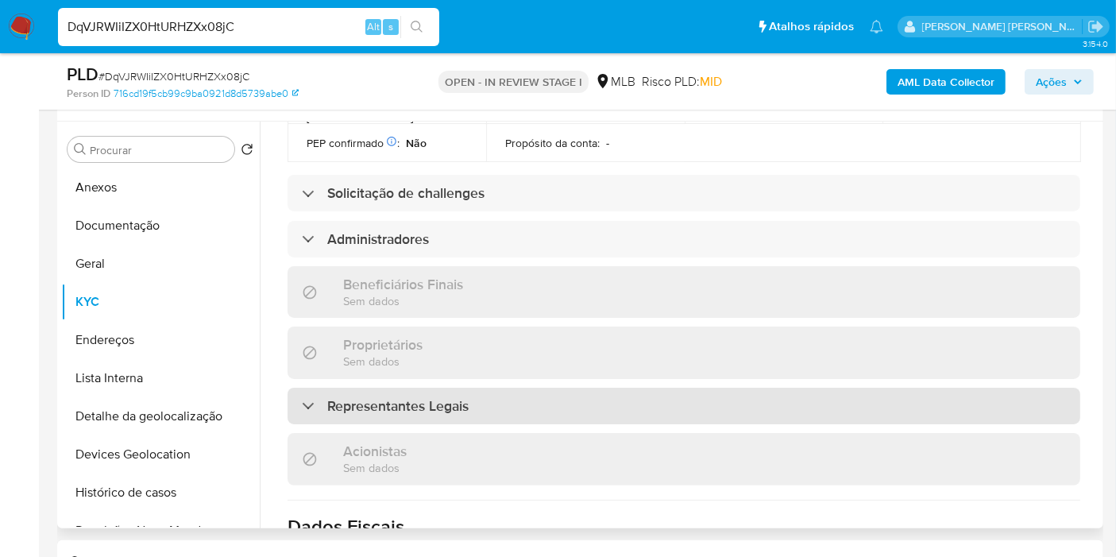
click at [496, 388] on div "Representantes Legais" at bounding box center [683, 406] width 793 height 37
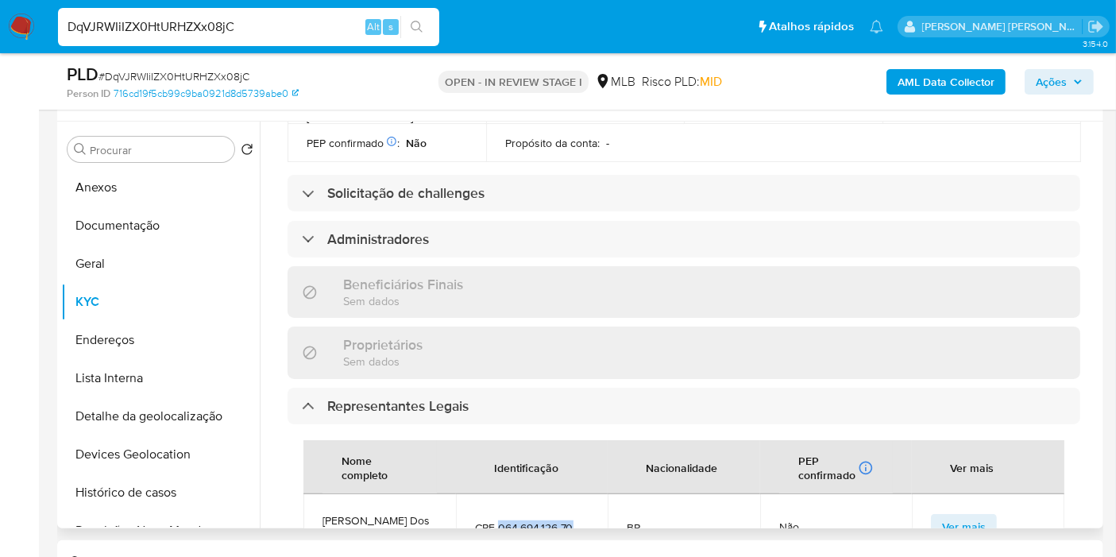
drag, startPoint x: 496, startPoint y: 426, endPoint x: 601, endPoint y: 426, distance: 104.8
click at [601, 494] on td "CPF 064.694.126-70" at bounding box center [532, 526] width 152 height 65
copy span "064.694.126-70"
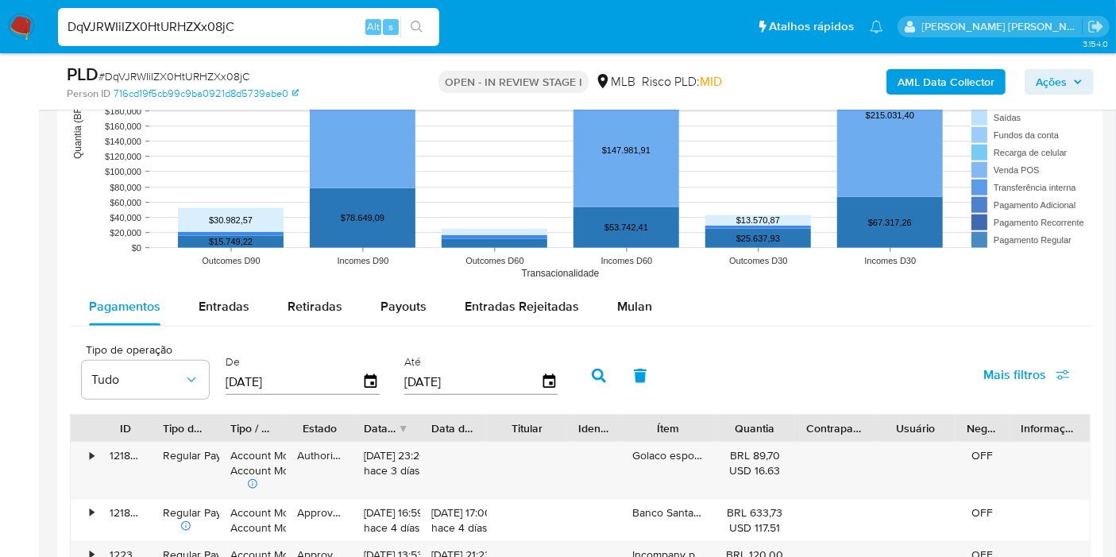
scroll to position [1615, 0]
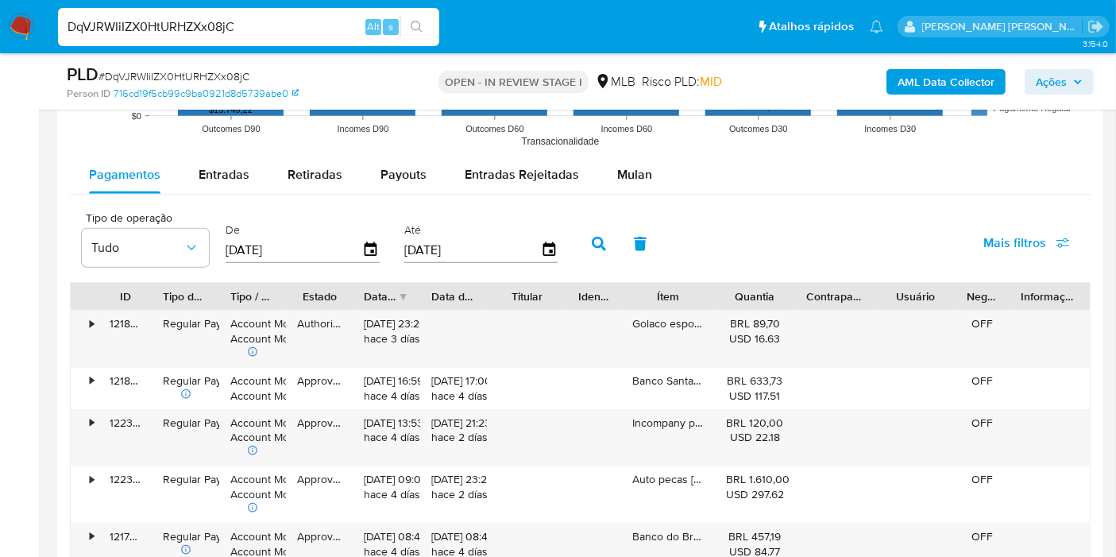
click at [1005, 241] on span "Mais filtros" at bounding box center [1014, 243] width 63 height 38
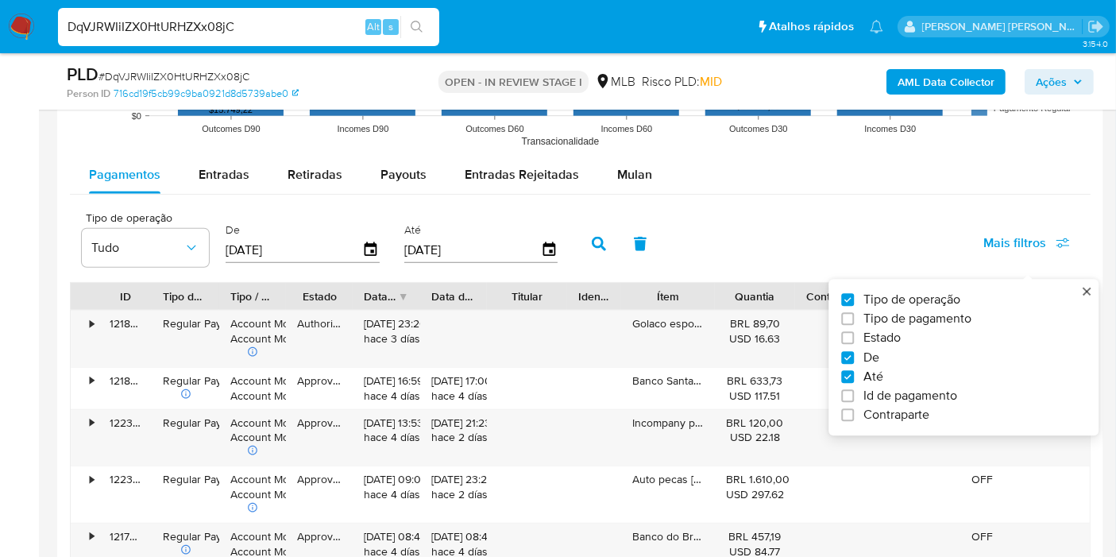
click at [939, 323] on span "Tipo de pagamento" at bounding box center [917, 319] width 108 height 16
click at [854, 323] on input "Tipo de pagamento" at bounding box center [847, 319] width 13 height 13
checkbox input "true"
type input "[DATE]"
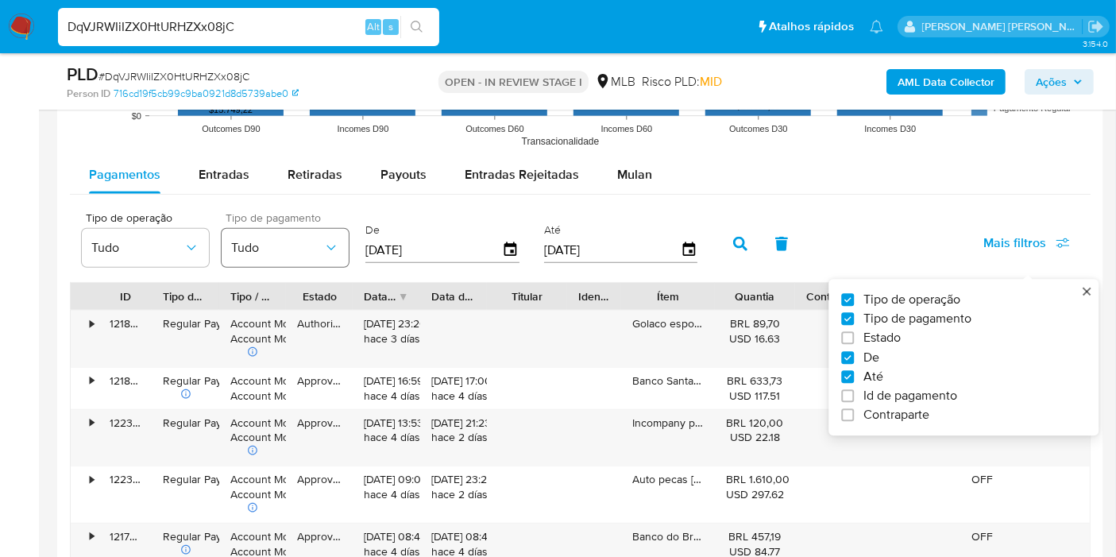
click at [297, 240] on span "Tudo" at bounding box center [277, 248] width 92 height 16
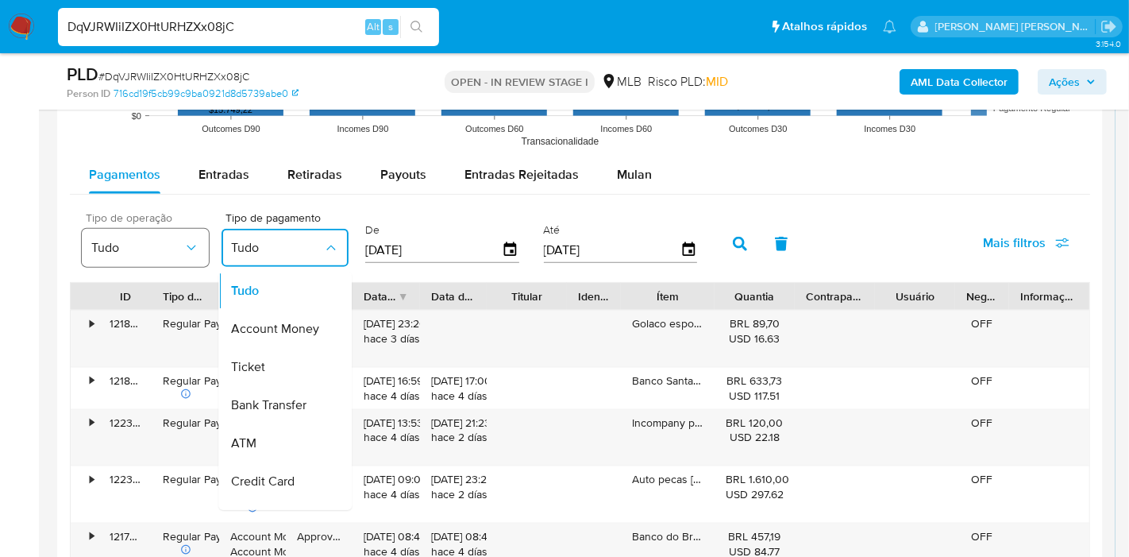
drag, startPoint x: 294, startPoint y: 327, endPoint x: 168, endPoint y: 247, distance: 149.6
click at [294, 327] on span "Account Money" at bounding box center [275, 329] width 88 height 16
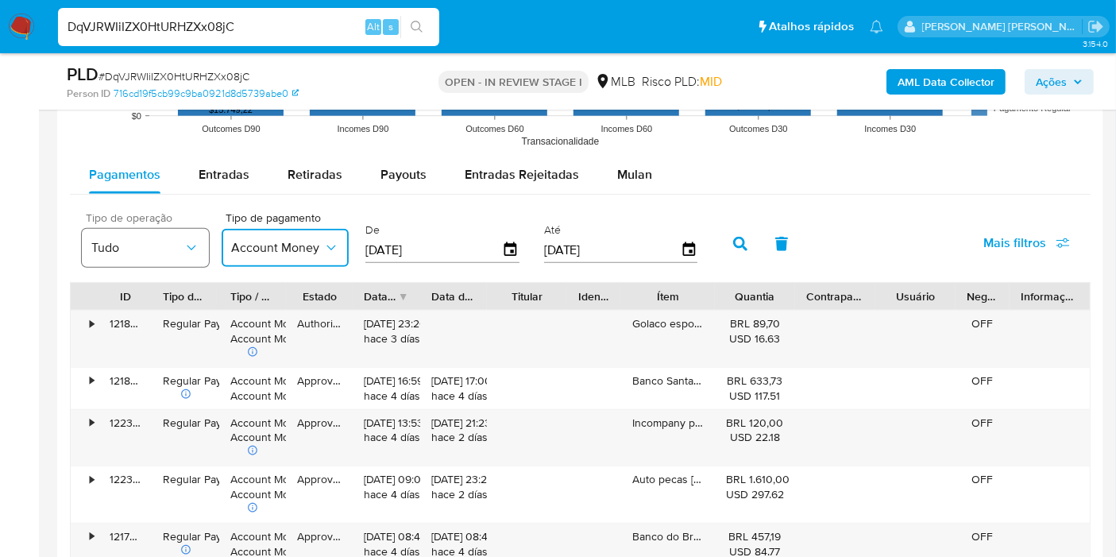
click at [141, 233] on button "Tudo" at bounding box center [145, 248] width 127 height 38
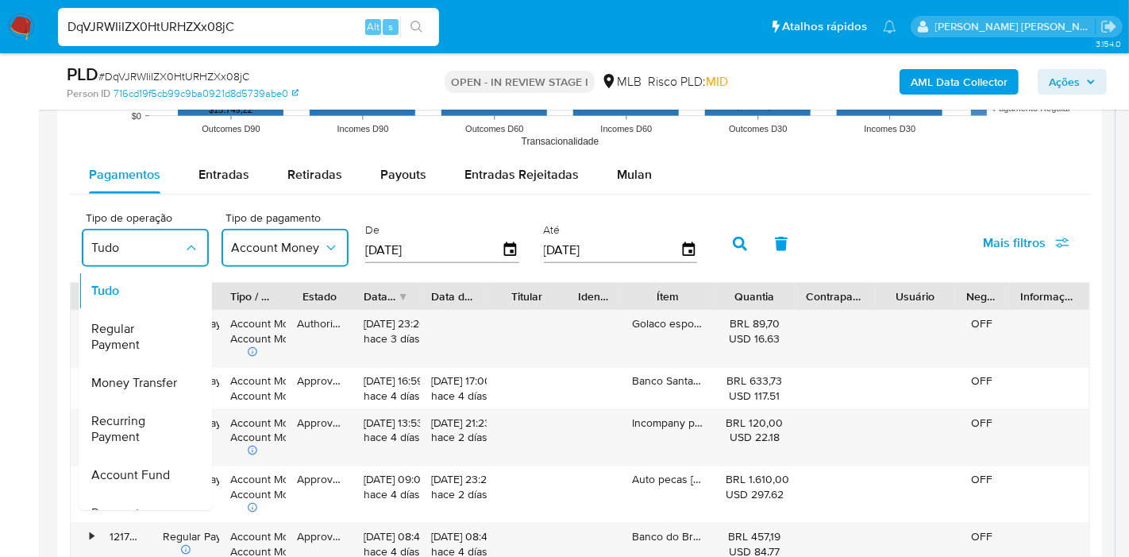
drag, startPoint x: 181, startPoint y: 335, endPoint x: 553, endPoint y: 269, distance: 377.5
click at [182, 335] on span "Regular Payment" at bounding box center [137, 337] width 92 height 32
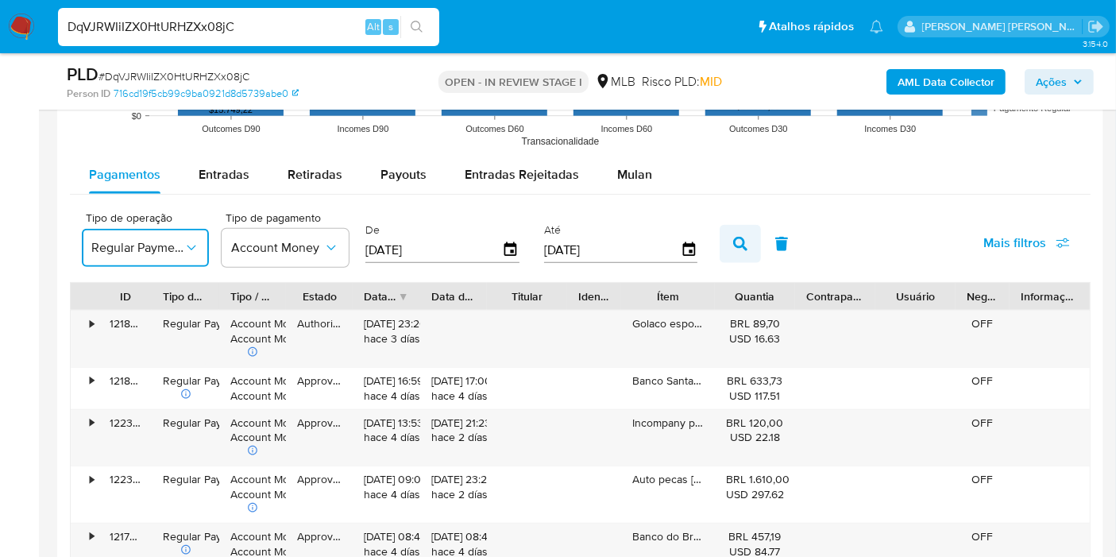
click at [730, 249] on button "button" at bounding box center [740, 244] width 41 height 38
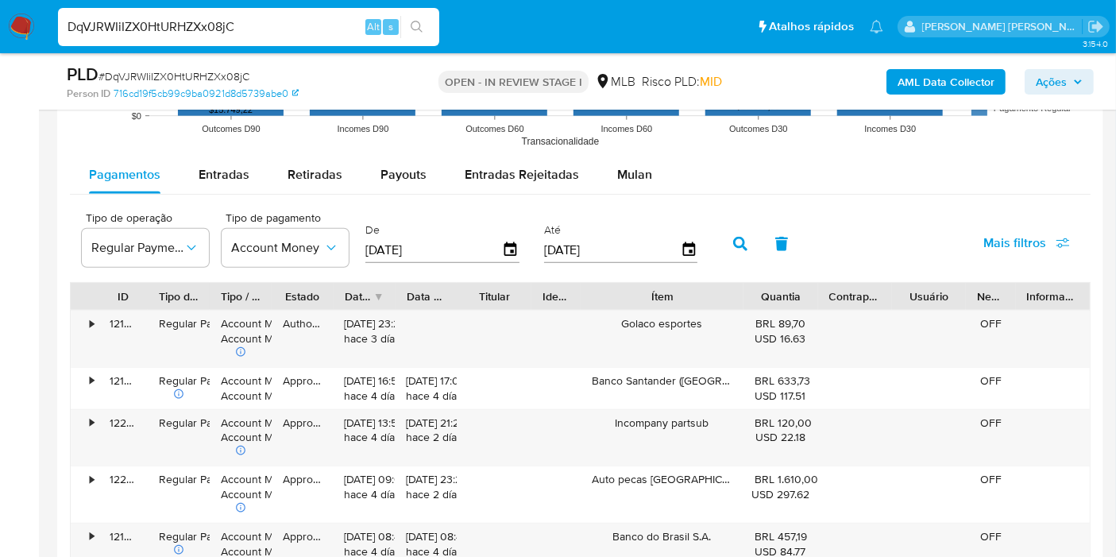
drag, startPoint x: 723, startPoint y: 297, endPoint x: 792, endPoint y: 298, distance: 69.1
click at [792, 298] on div "ID Tipo de operação Tipo / Método Estado Data de criação Data de aprovação Titu…" at bounding box center [580, 296] width 1019 height 27
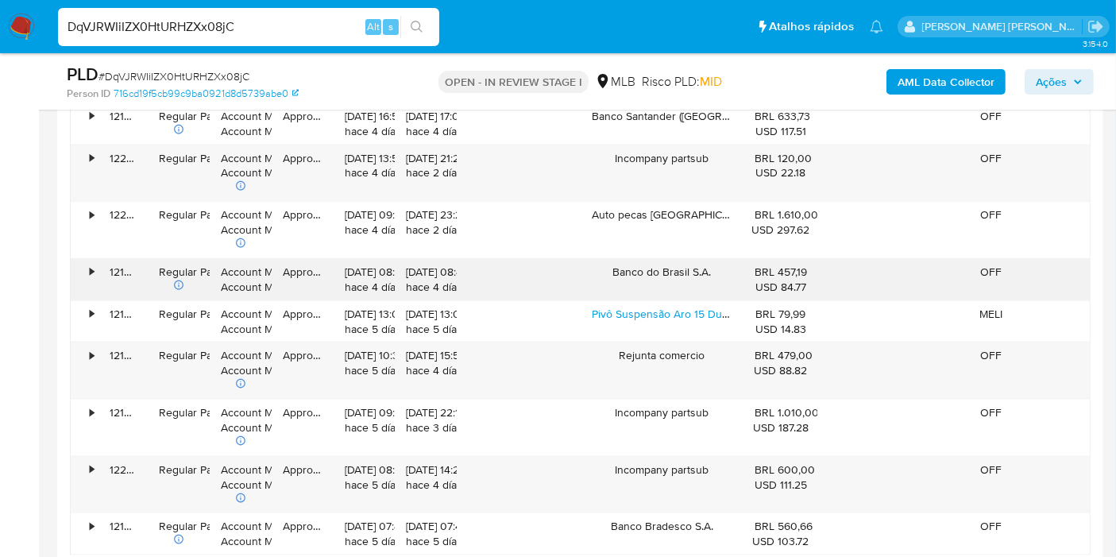
scroll to position [1967, 0]
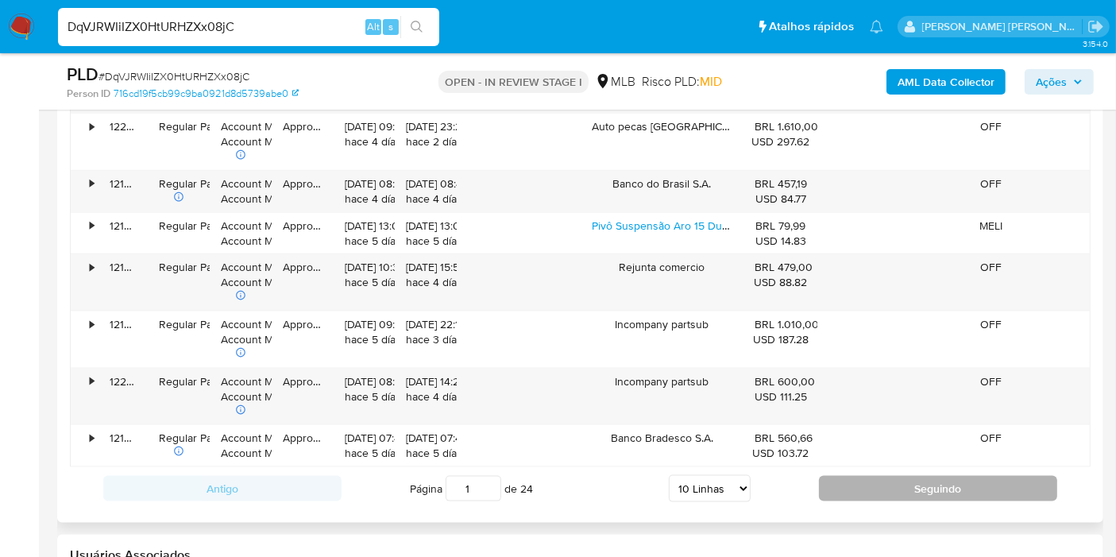
click at [896, 476] on button "Seguindo" at bounding box center [938, 488] width 238 height 25
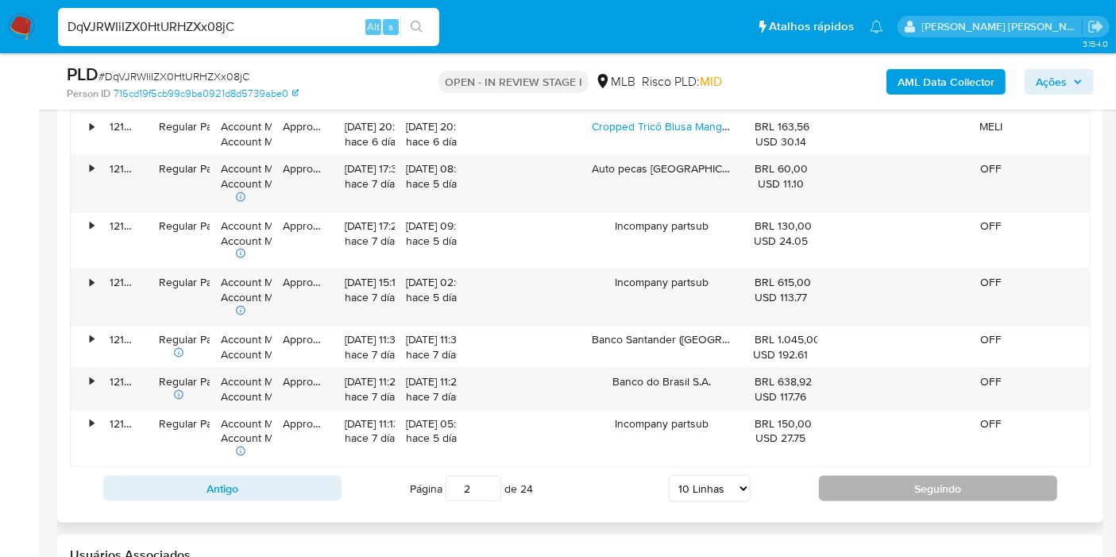
click at [855, 478] on button "Seguindo" at bounding box center [938, 488] width 238 height 25
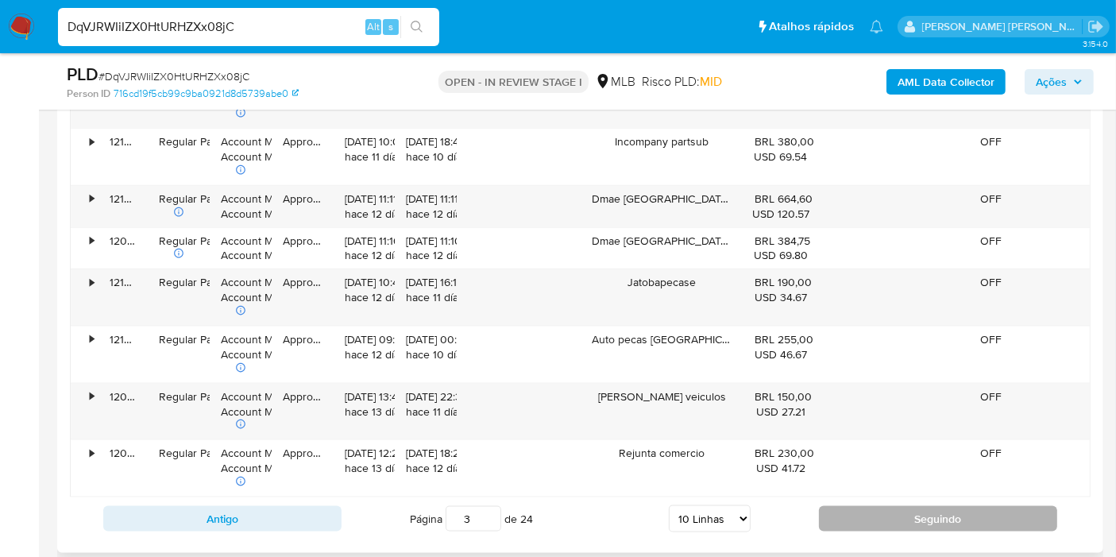
click at [858, 509] on button "Seguindo" at bounding box center [938, 518] width 238 height 25
type input "4"
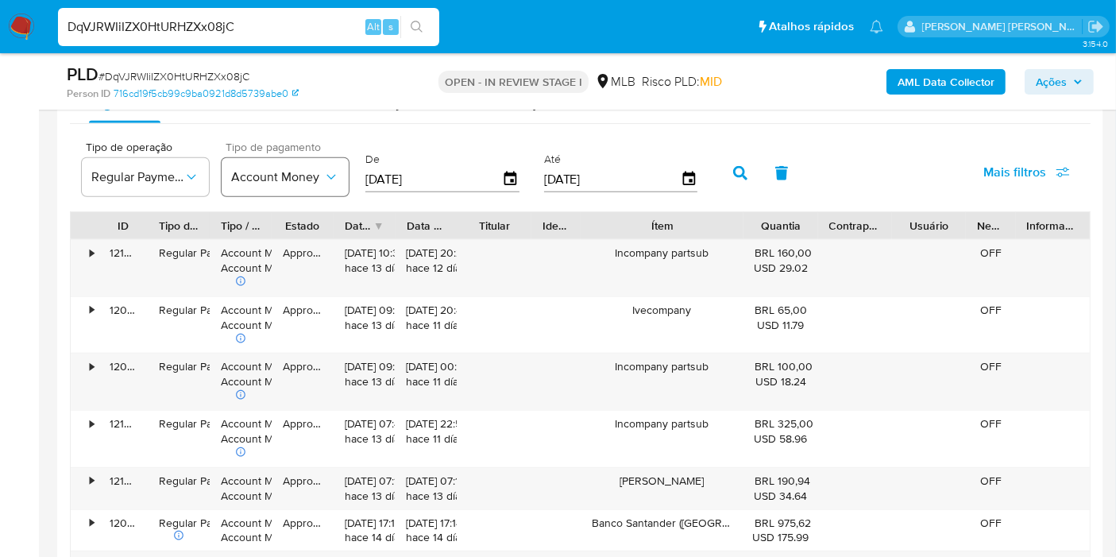
scroll to position [1615, 0]
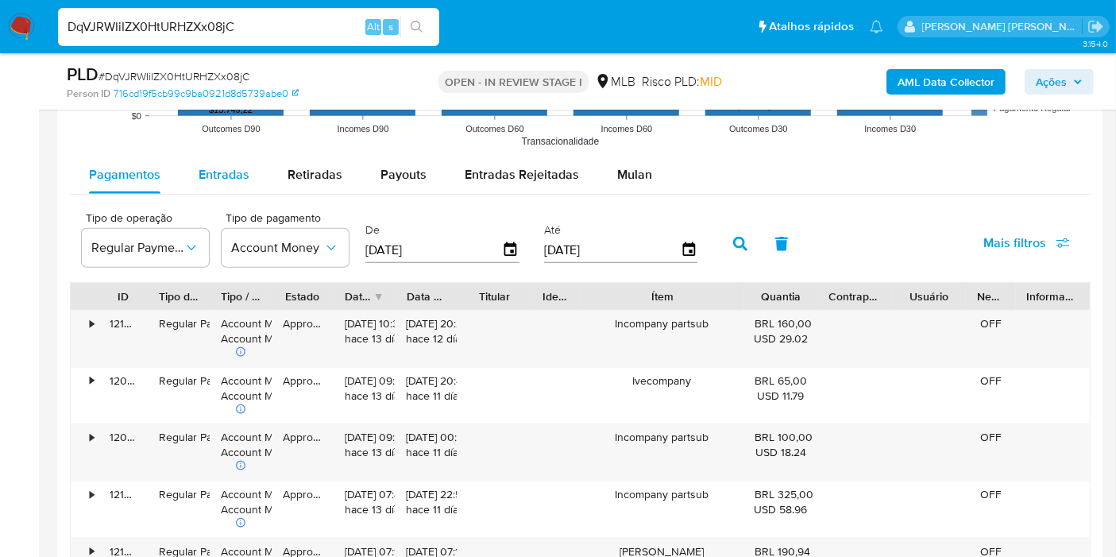
click at [222, 187] on div "Entradas" at bounding box center [224, 175] width 51 height 38
select select "10"
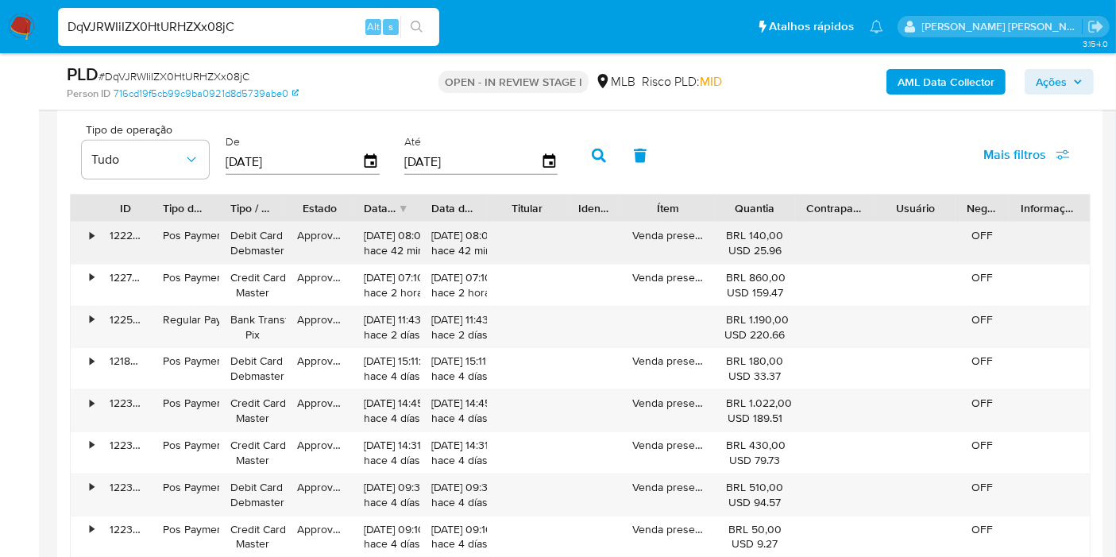
scroll to position [1879, 0]
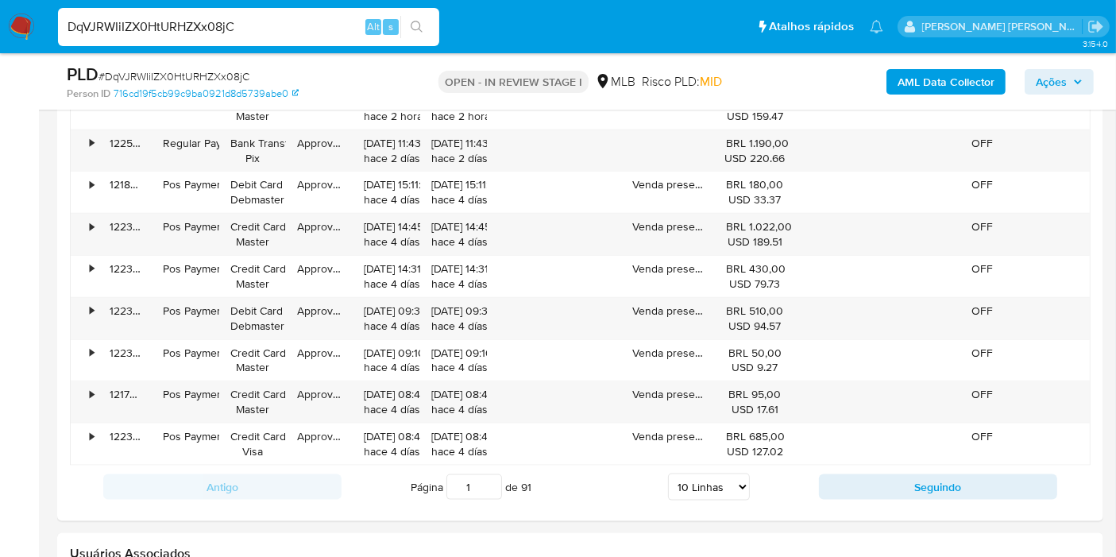
click at [866, 499] on div "Antigo Página 1 de 91 5 Linhas 10 Linhas 20 Linhas 25 Linhas 50 Linhas 100 Linh…" at bounding box center [580, 486] width 1021 height 43
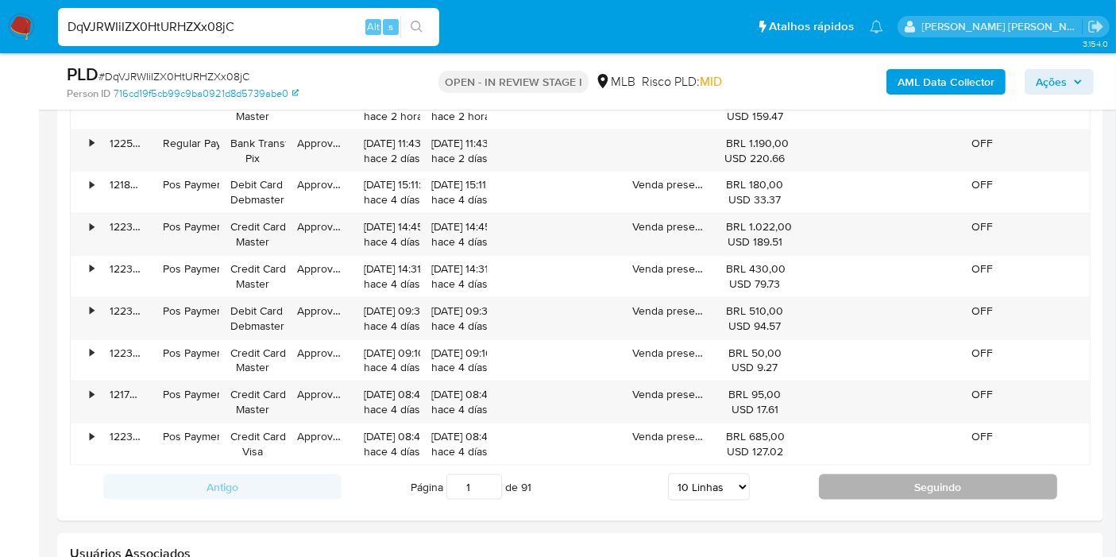
click at [854, 480] on button "Seguindo" at bounding box center [938, 486] width 238 height 25
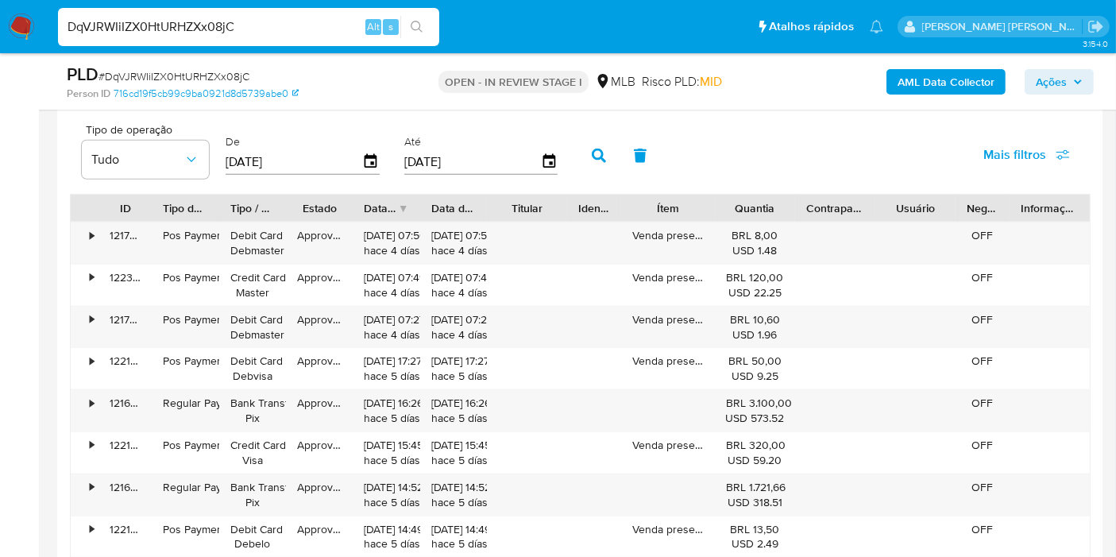
scroll to position [1967, 0]
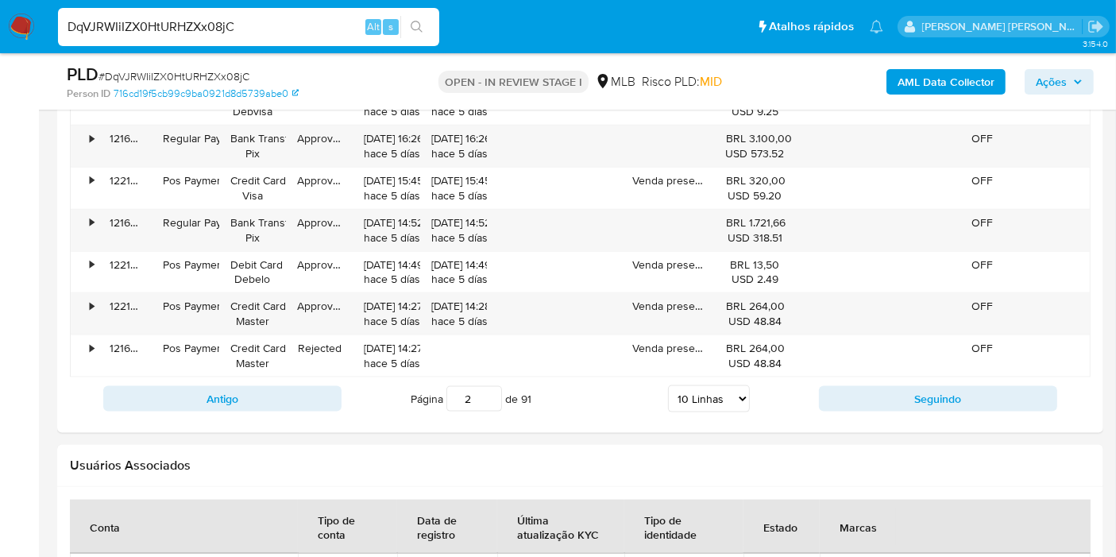
click at [866, 392] on button "Seguindo" at bounding box center [938, 398] width 238 height 25
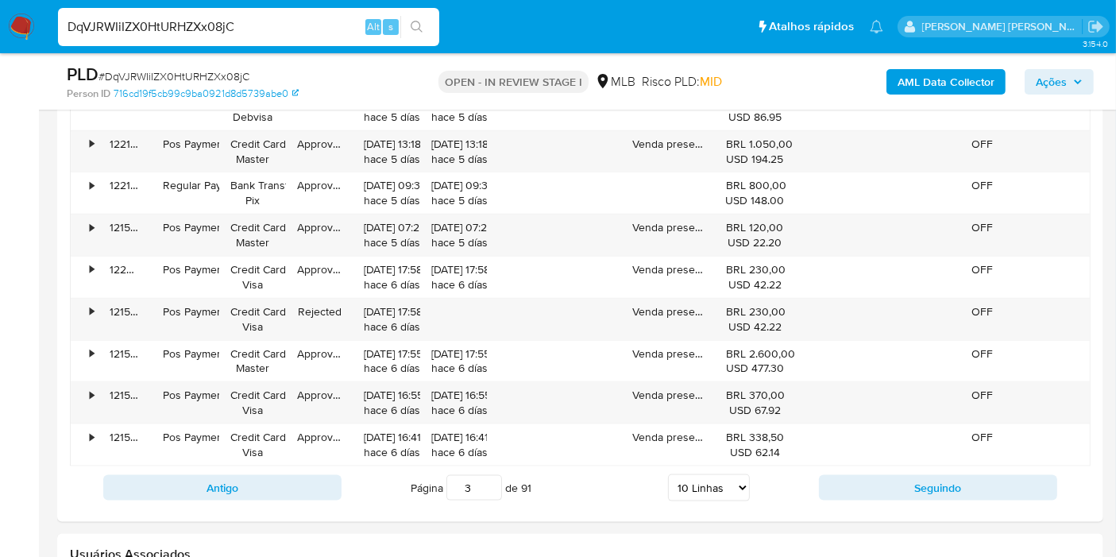
scroll to position [1879, 0]
click at [843, 497] on div "Antigo Página 3 de 91 5 Linhas 10 Linhas 20 Linhas 25 Linhas 50 Linhas 100 Linh…" at bounding box center [580, 486] width 1021 height 43
click at [829, 467] on div "Antigo Página 3 de 91 5 Linhas 10 Linhas 20 Linhas 25 Linhas 50 Linhas 100 Linh…" at bounding box center [580, 486] width 1021 height 43
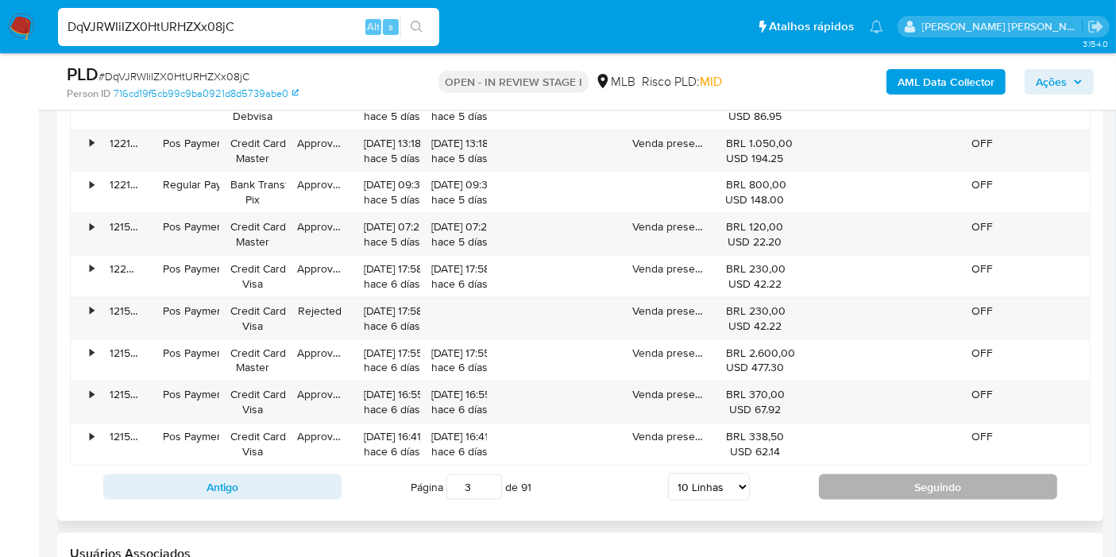
click at [839, 474] on button "Seguindo" at bounding box center [938, 486] width 238 height 25
type input "4"
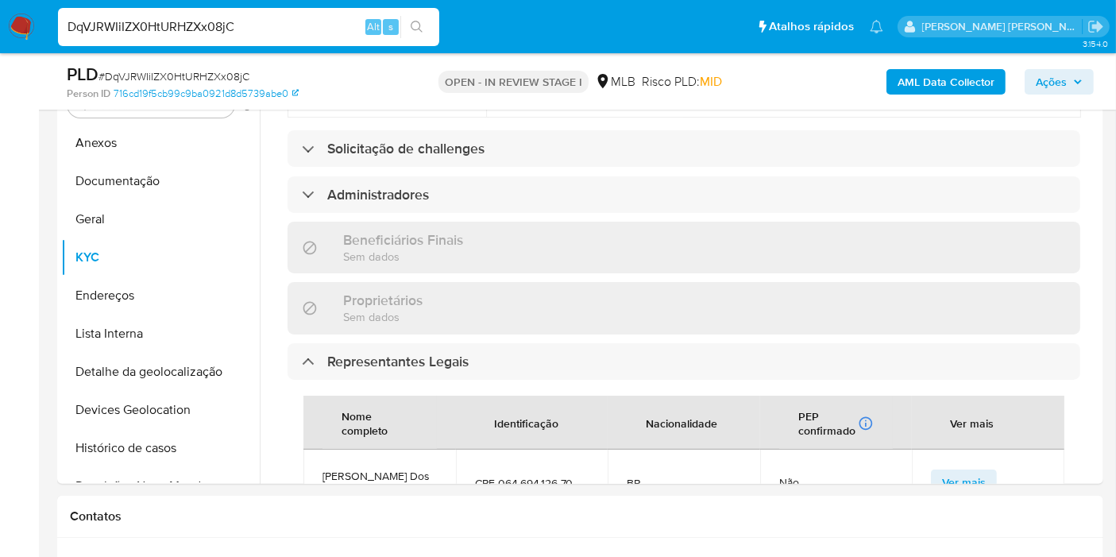
scroll to position [291, 0]
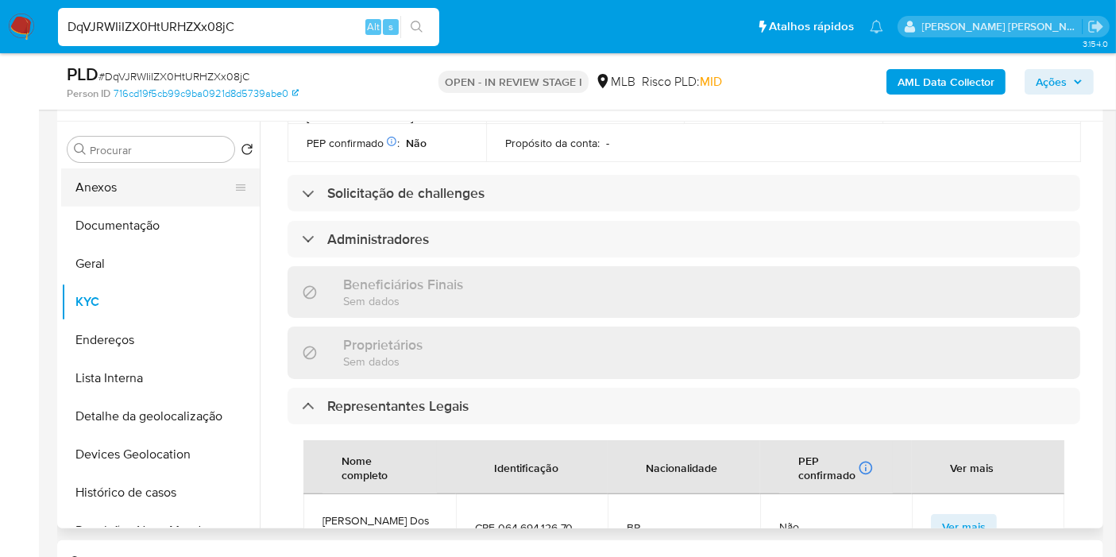
click at [142, 172] on button "Anexos" at bounding box center [154, 187] width 186 height 38
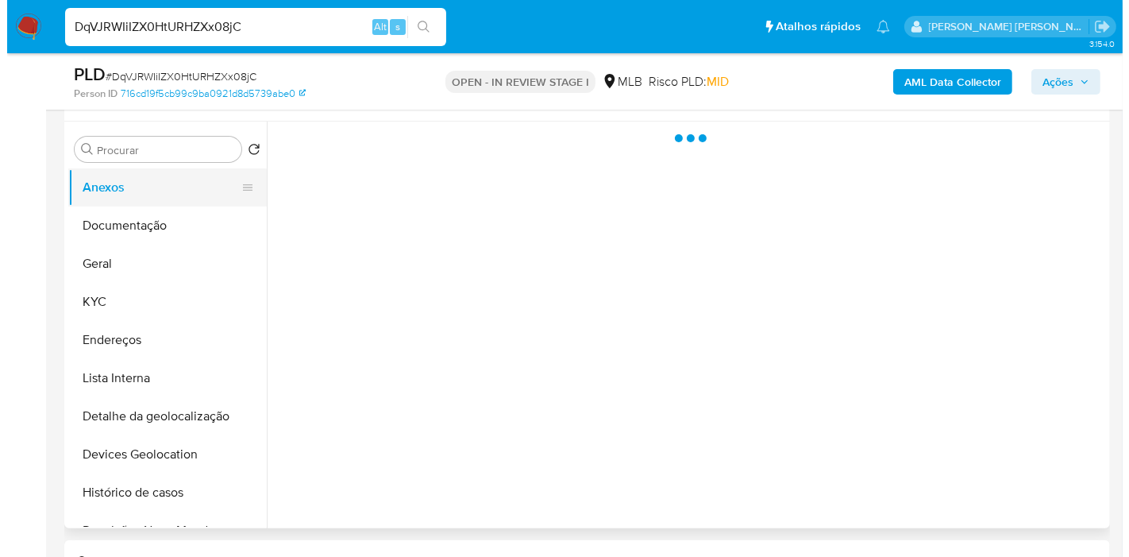
scroll to position [0, 0]
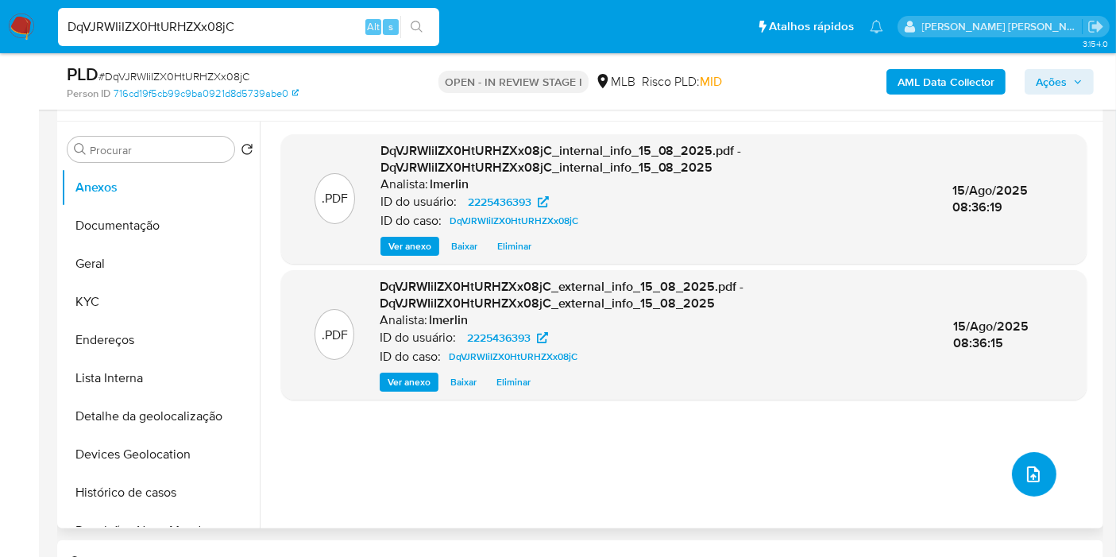
click at [1033, 469] on icon "upload-file" at bounding box center [1033, 474] width 19 height 19
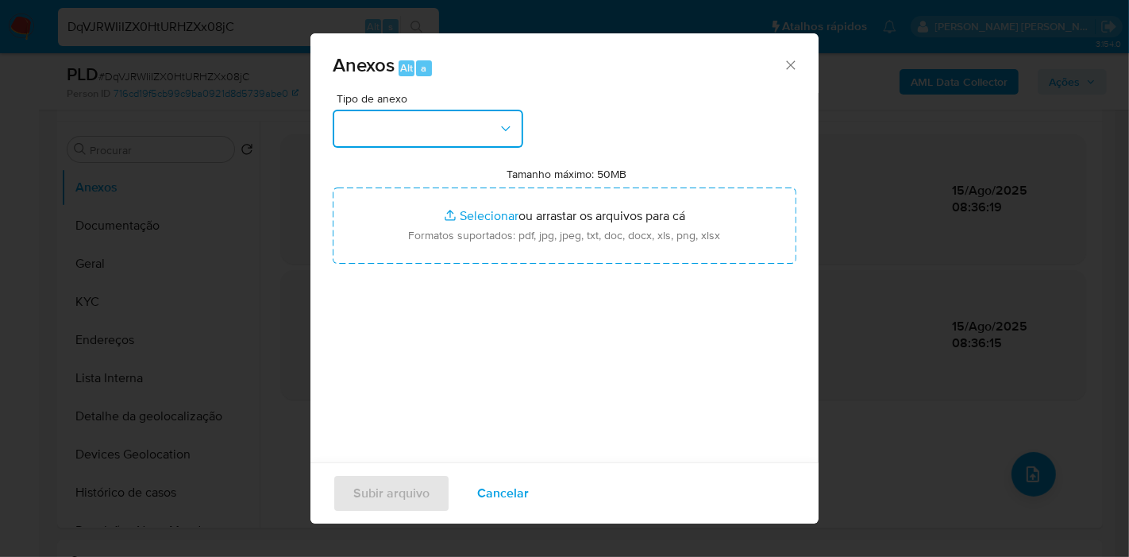
click at [417, 133] on button "button" at bounding box center [428, 129] width 191 height 38
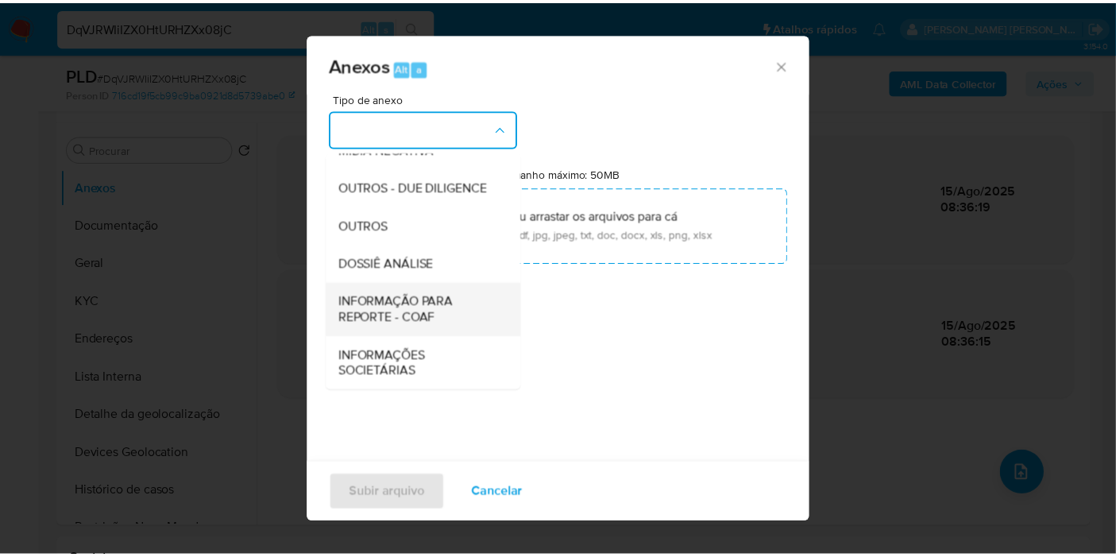
scroll to position [244, 0]
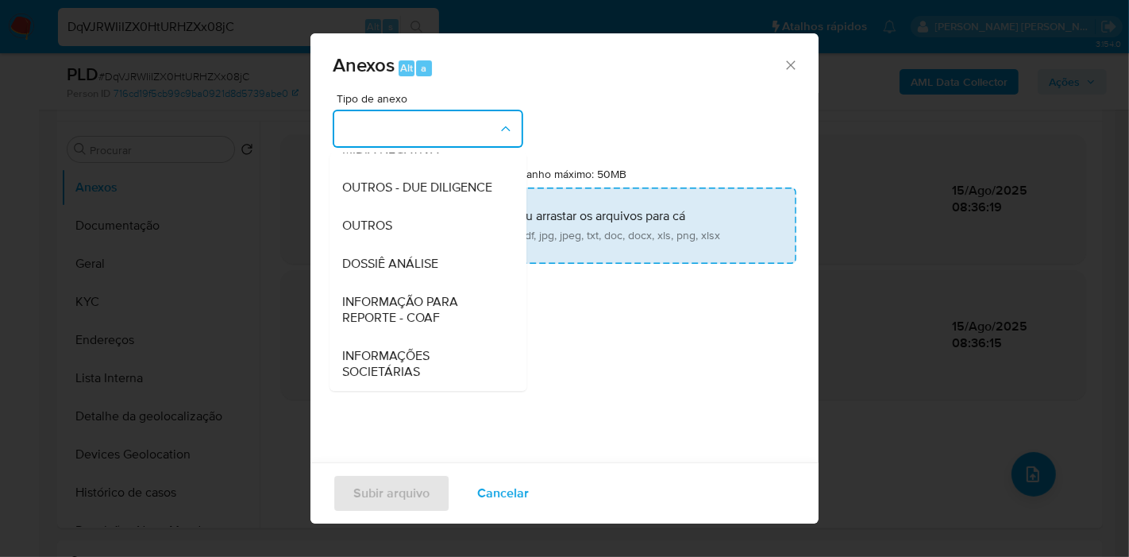
click at [442, 260] on div "DOSSIÊ ANÁLISE" at bounding box center [423, 264] width 162 height 38
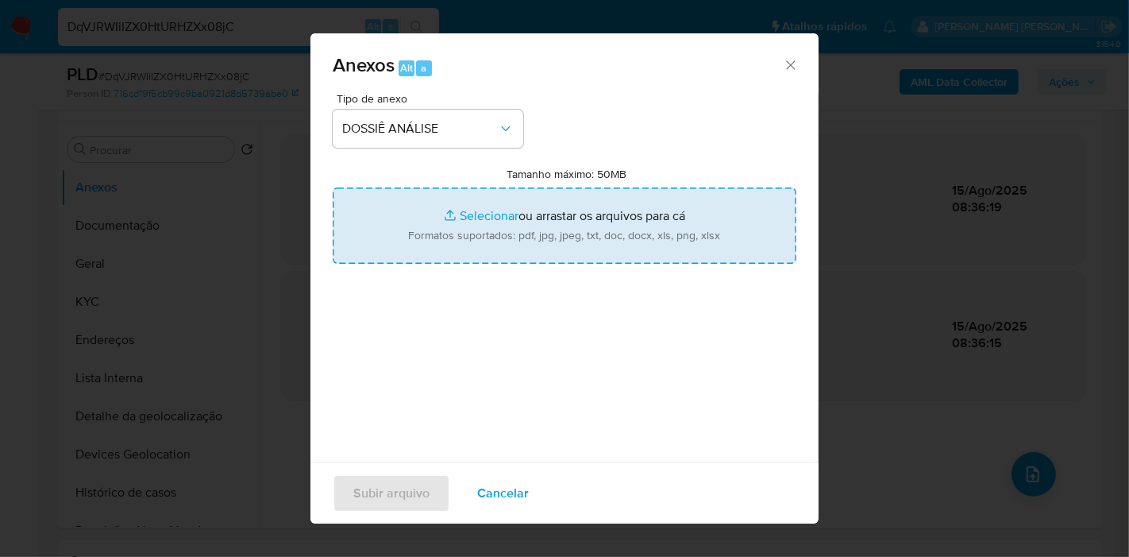
click at [504, 223] on input "Tamanho máximo: 50MB Selecionar arquivos" at bounding box center [565, 225] width 464 height 76
type input "C:\fakepath\Mulan 2225436393_2025_08_18_07_37_10.xlsx"
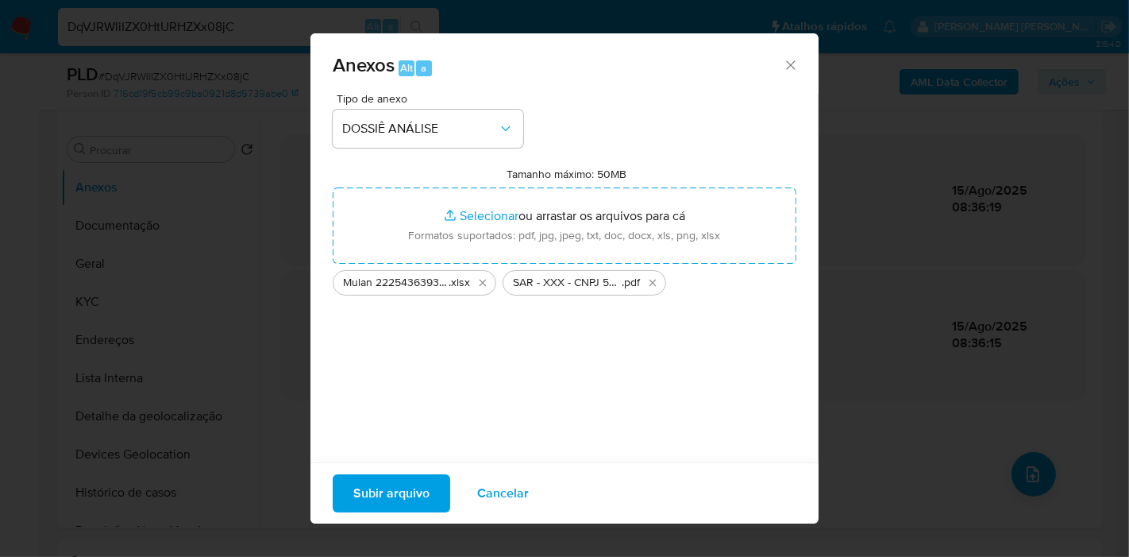
click at [392, 482] on span "Subir arquivo" at bounding box center [391, 493] width 76 height 35
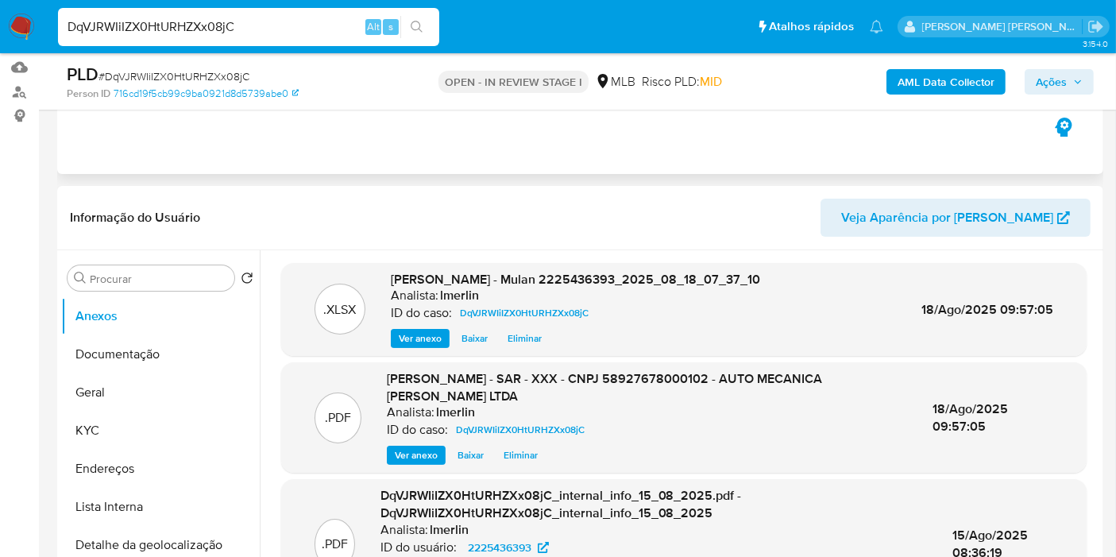
scroll to position [26, 0]
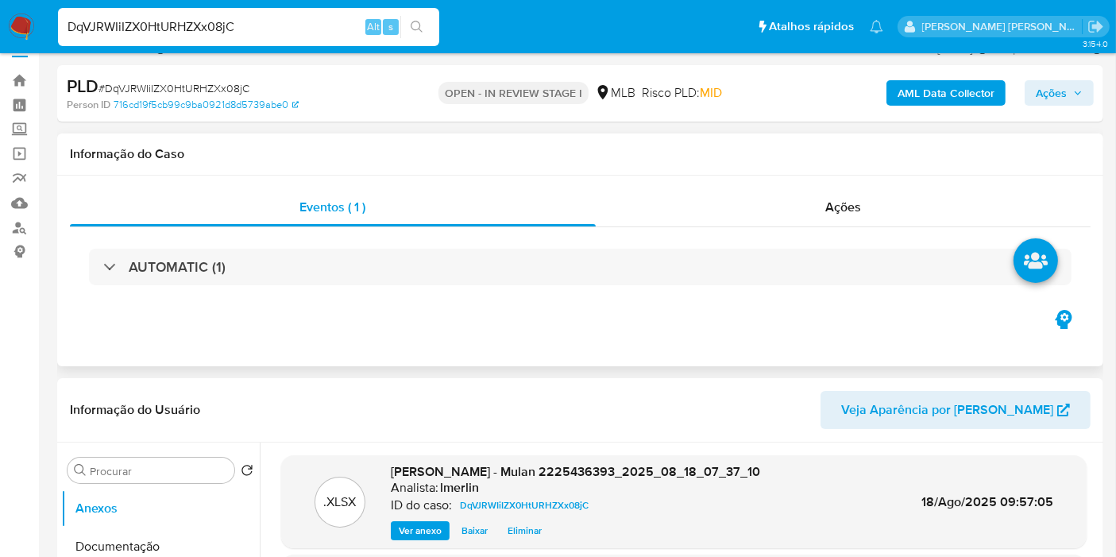
click at [866, 211] on div "Ações" at bounding box center [844, 207] width 496 height 38
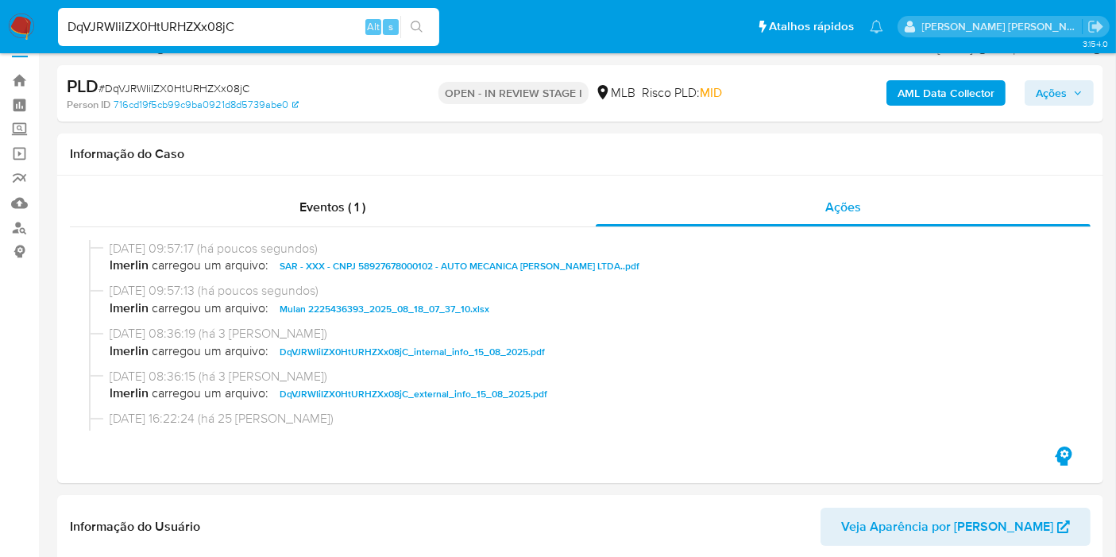
click at [1068, 87] on span "Ações" at bounding box center [1059, 93] width 47 height 22
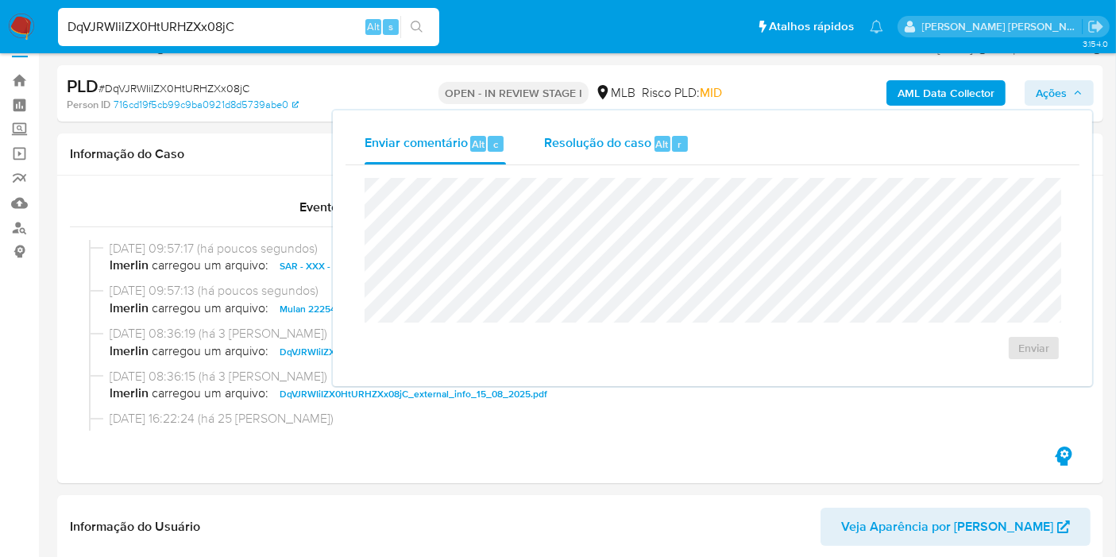
click at [678, 140] on span "r" at bounding box center [679, 144] width 4 height 15
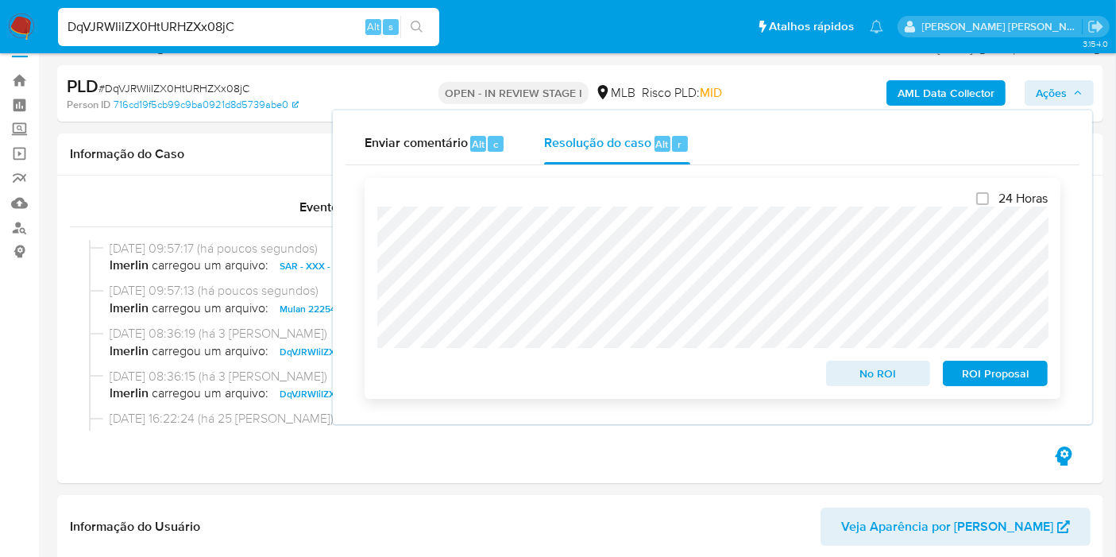
click at [976, 366] on span "ROI Proposal" at bounding box center [995, 373] width 83 height 22
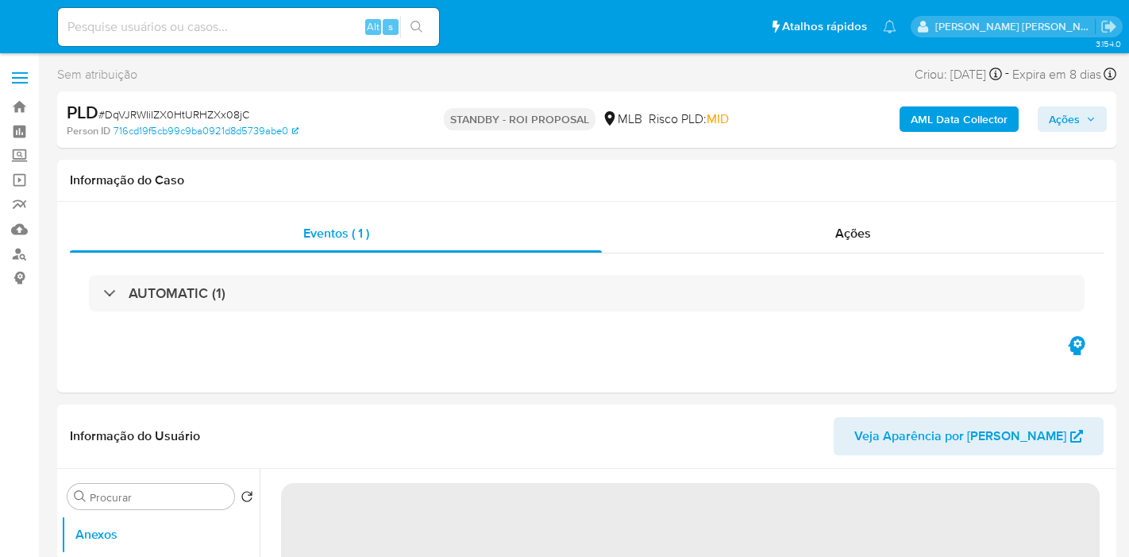
select select "10"
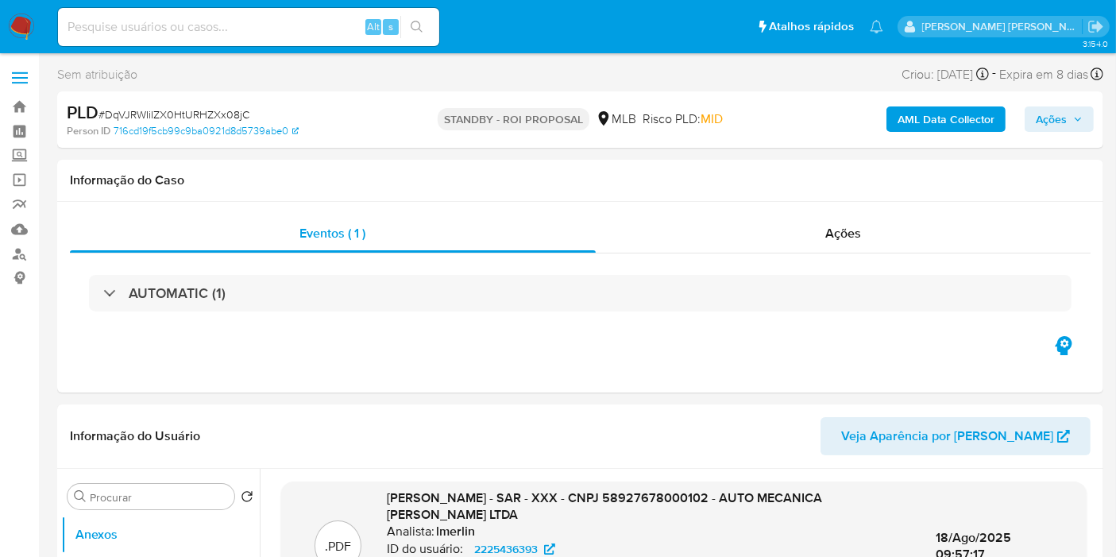
click at [199, 26] on input at bounding box center [248, 27] width 381 height 21
paste input "gtUBU4WGIgegN6fsOIJwPGUx"
type input "gtUBU4WGIgegN6fsOIJwPGUx"
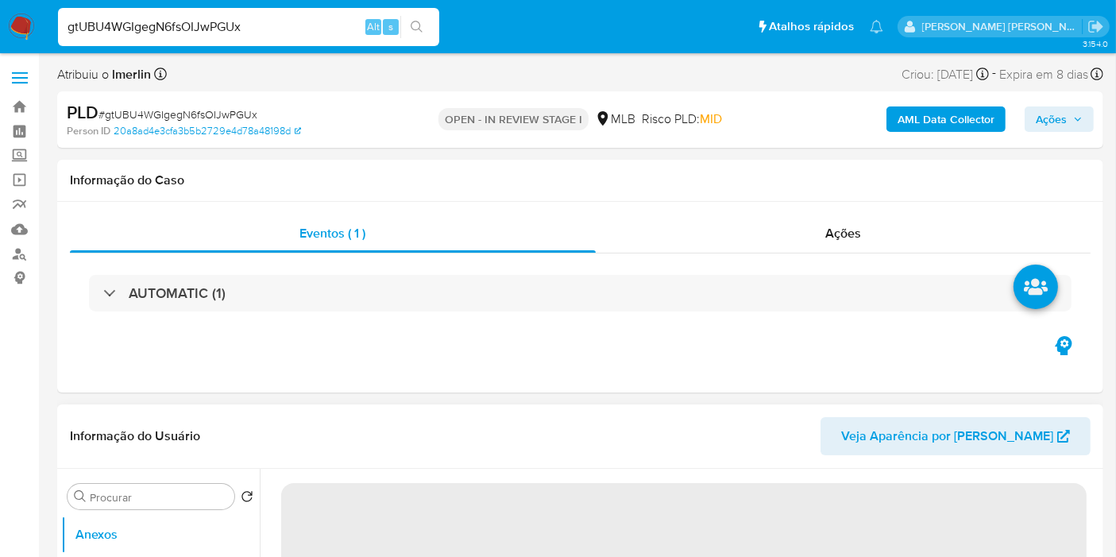
select select "10"
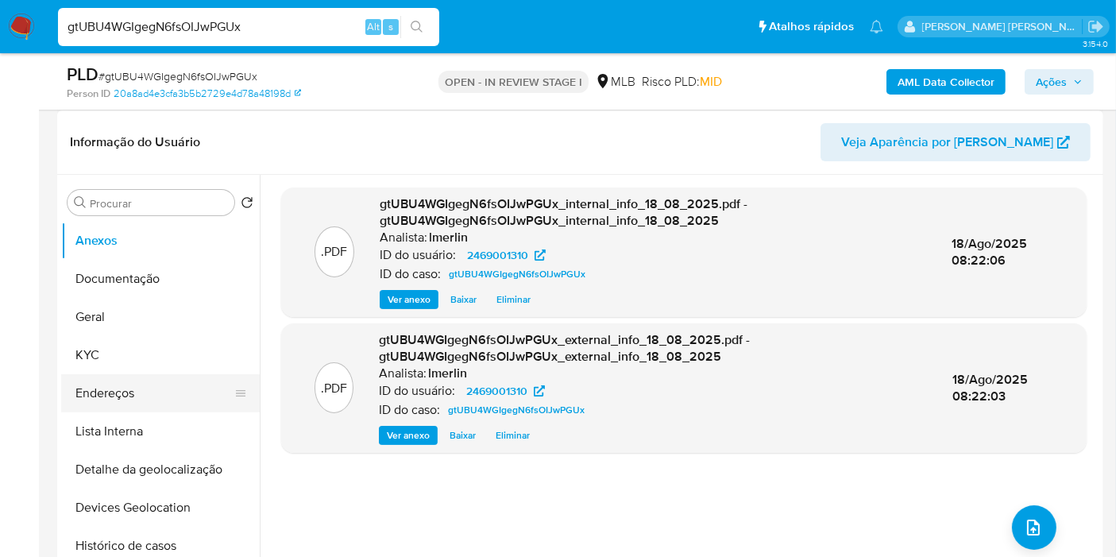
scroll to position [264, 0]
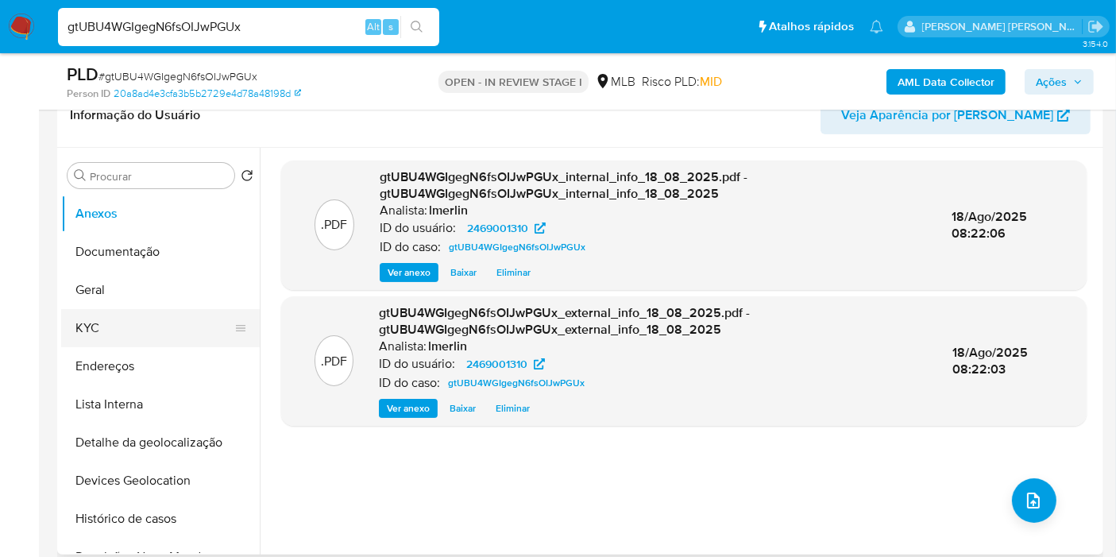
click at [174, 320] on button "KYC" at bounding box center [154, 328] width 186 height 38
